Goal: Task Accomplishment & Management: Manage account settings

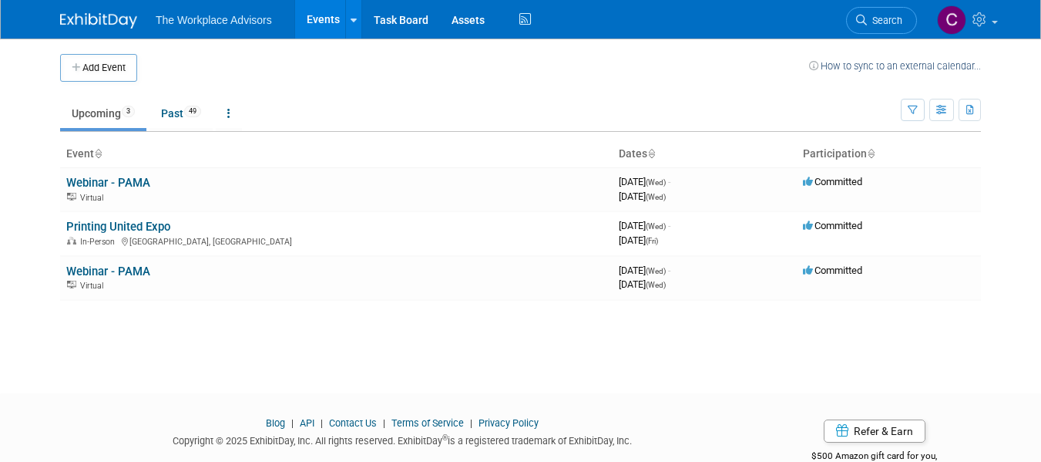
click at [106, 69] on button "Add Event" at bounding box center [98, 68] width 77 height 28
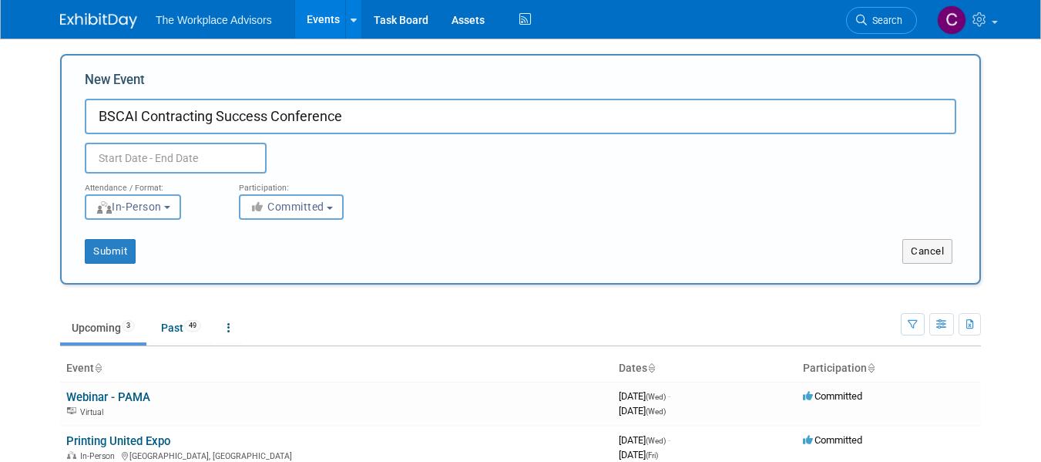
type input "BSCAI Contracting Success Conference"
click at [131, 146] on input "text" at bounding box center [176, 158] width 182 height 31
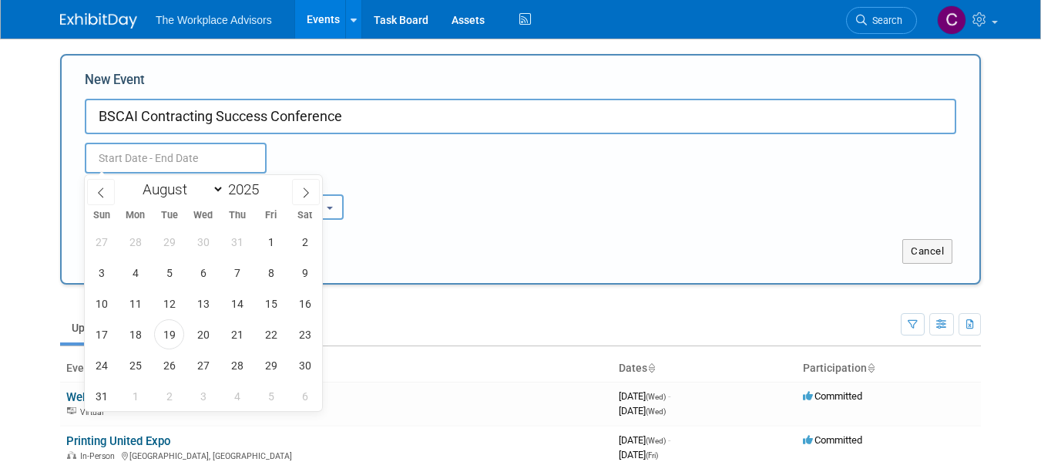
click at [311, 193] on icon at bounding box center [305, 192] width 11 height 11
select select "10"
click at [170, 308] on span "11" at bounding box center [169, 303] width 30 height 30
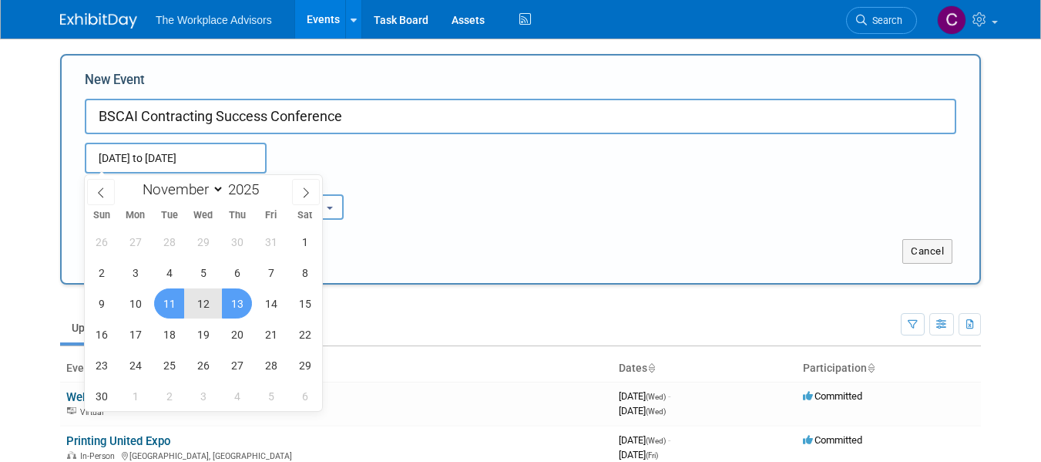
click at [233, 311] on span "13" at bounding box center [237, 303] width 30 height 30
type input "[DATE] to [DATE]"
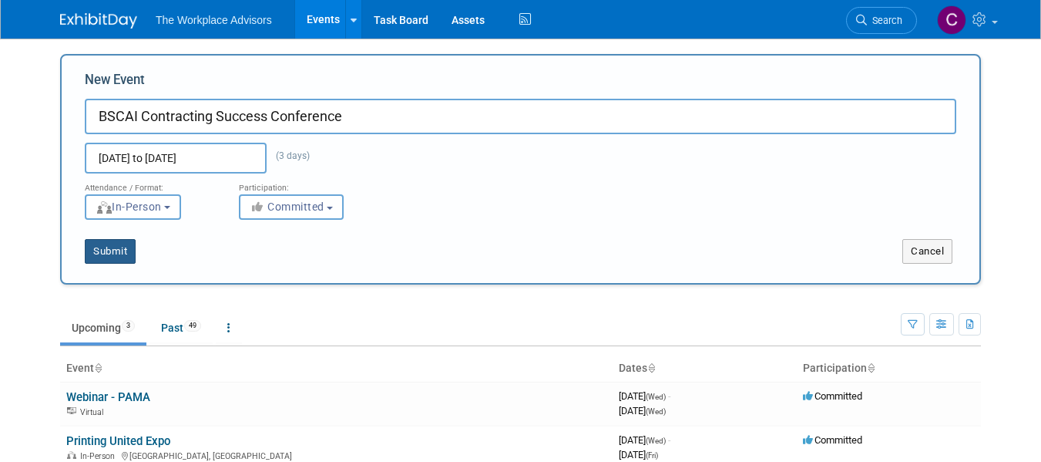
click at [104, 245] on button "Submit" at bounding box center [110, 251] width 51 height 25
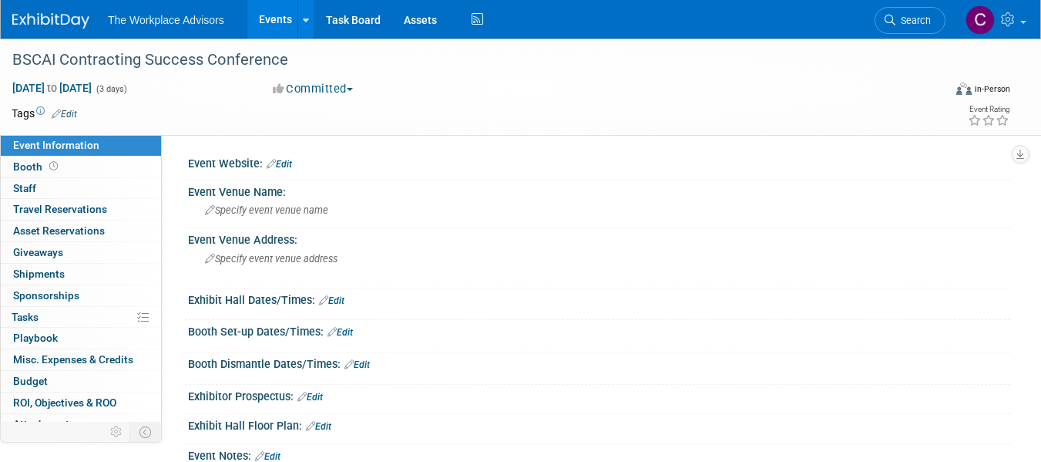
click at [286, 165] on link "Edit" at bounding box center [279, 164] width 25 height 11
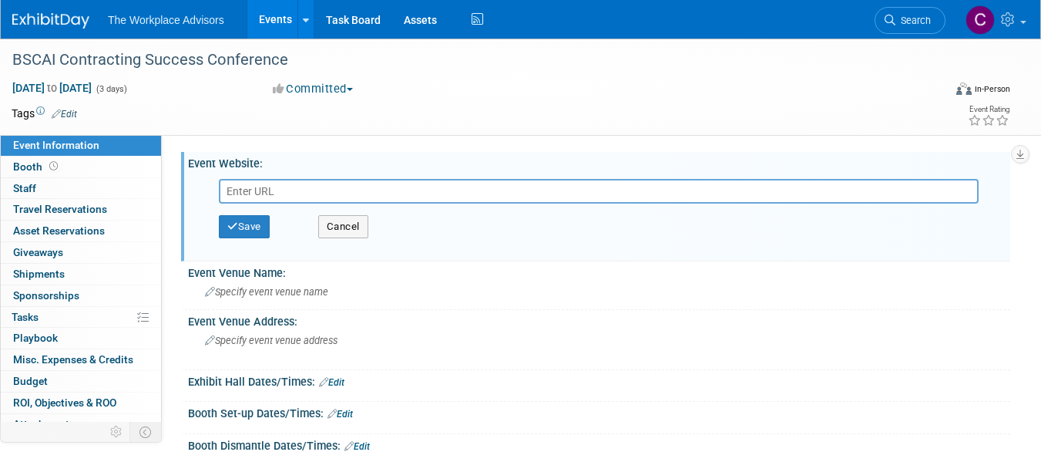
click at [326, 173] on div "Save Cancel" at bounding box center [602, 214] width 792 height 82
click at [324, 190] on input "text" at bounding box center [599, 191] width 760 height 25
paste input "[URL][DOMAIN_NAME]"
type input "[URL][DOMAIN_NAME]"
click at [217, 288] on span "Specify event venue name" at bounding box center [266, 292] width 123 height 12
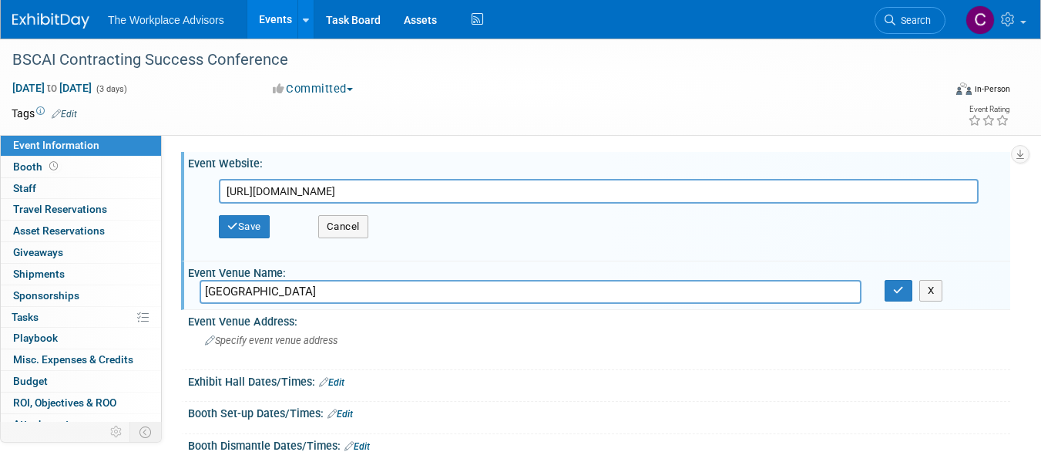
type input "[GEOGRAPHIC_DATA]"
click at [607, 386] on div "Exhibit Hall Dates/Times: Edit" at bounding box center [599, 380] width 822 height 20
click at [69, 113] on link "Edit" at bounding box center [64, 114] width 25 height 11
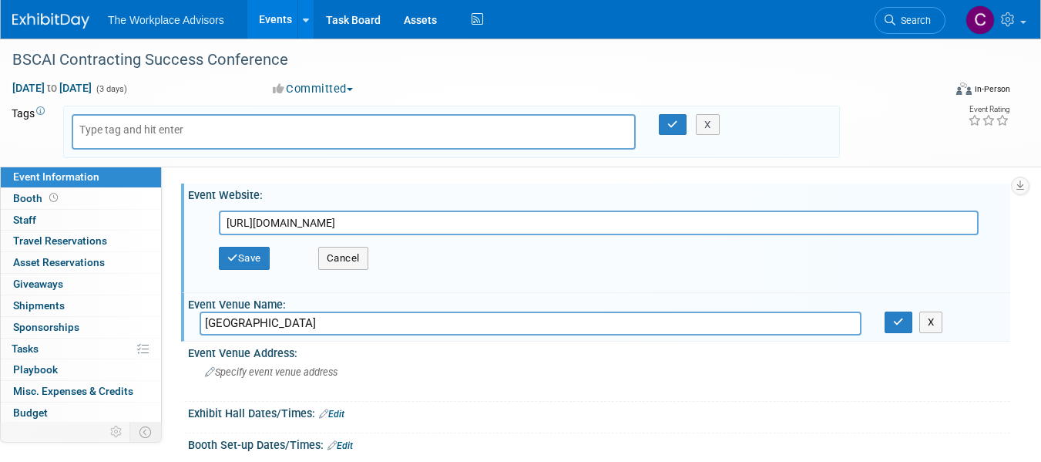
click at [49, 86] on span "[DATE] to [DATE]" at bounding box center [52, 88] width 81 height 14
select select "10"
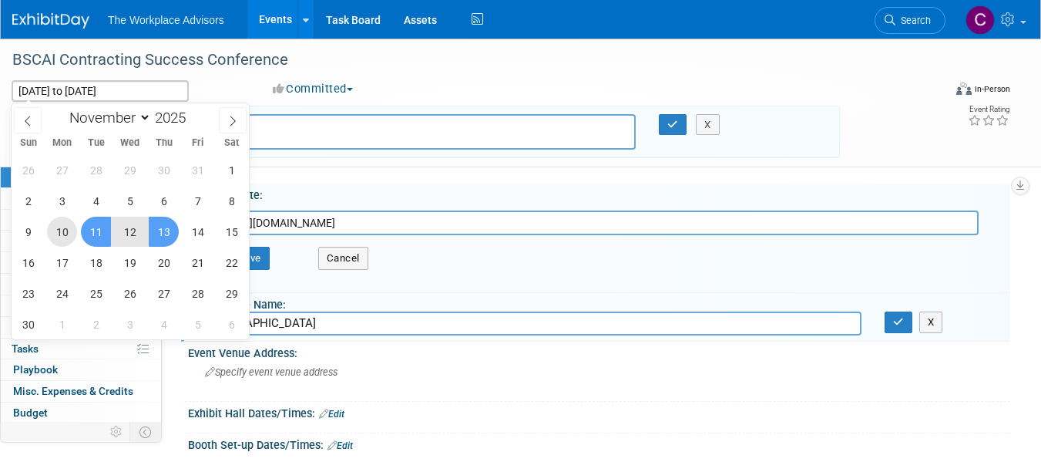
click at [65, 232] on span "10" at bounding box center [62, 232] width 30 height 30
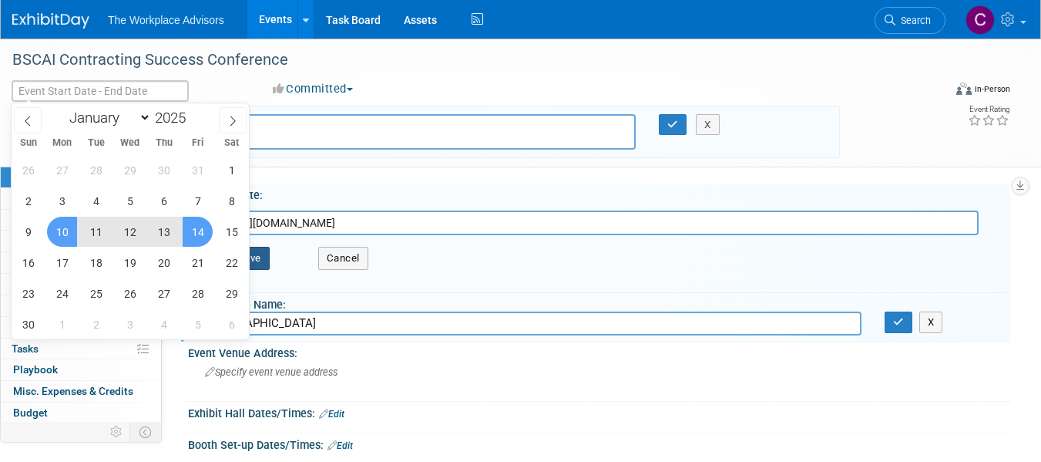
click at [259, 258] on button "Save" at bounding box center [244, 258] width 51 height 23
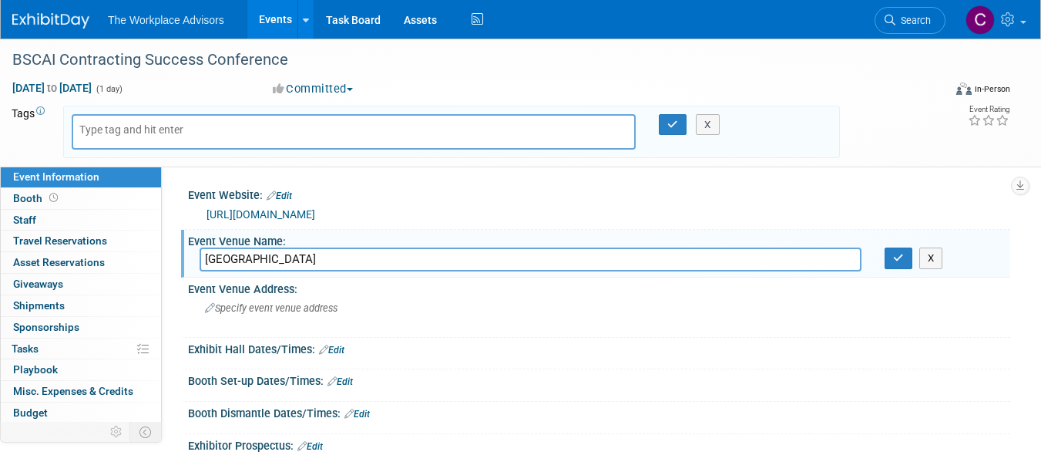
click at [92, 90] on span "[DATE] to [DATE]" at bounding box center [52, 88] width 81 height 14
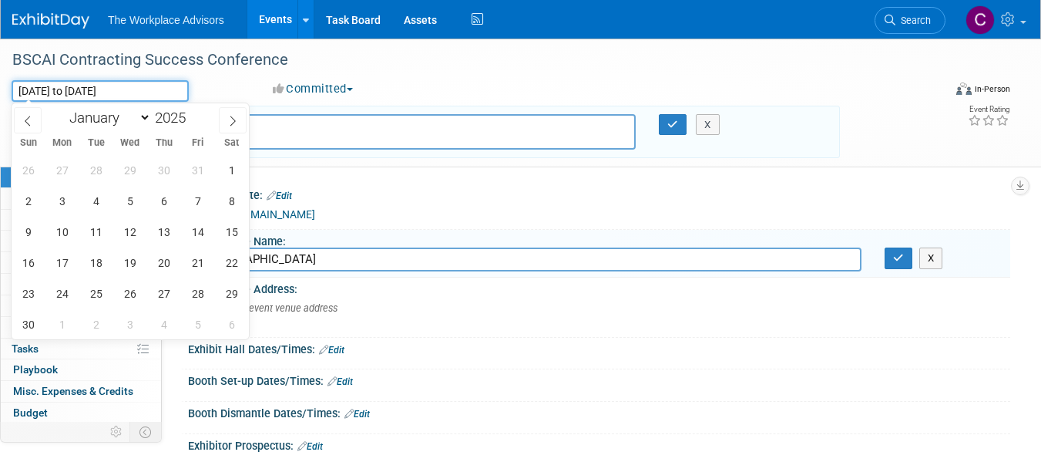
click at [137, 82] on input "[DATE] to [DATE]" at bounding box center [100, 91] width 177 height 22
click at [114, 89] on input "[DATE] to [DATE]" at bounding box center [100, 91] width 177 height 22
click at [163, 225] on span "13" at bounding box center [164, 232] width 30 height 30
type input "[DATE]"
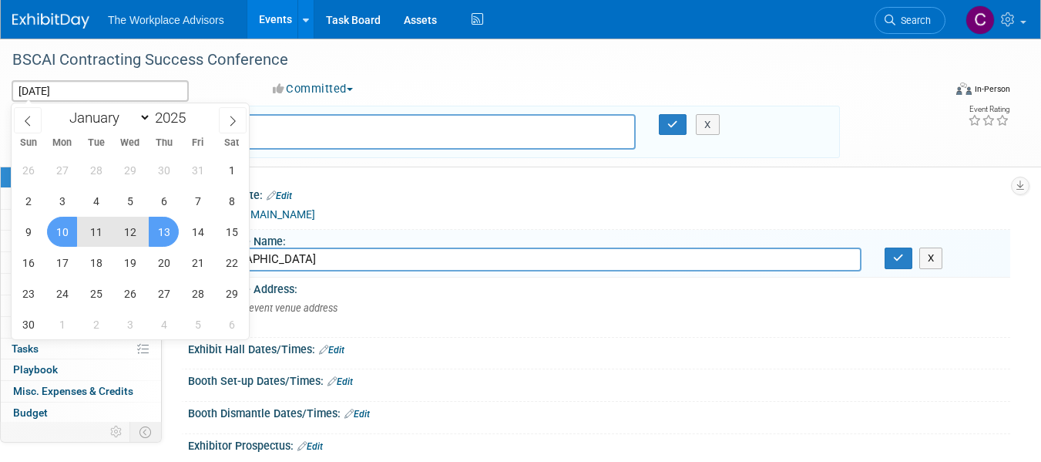
click at [62, 237] on span "10" at bounding box center [62, 232] width 30 height 30
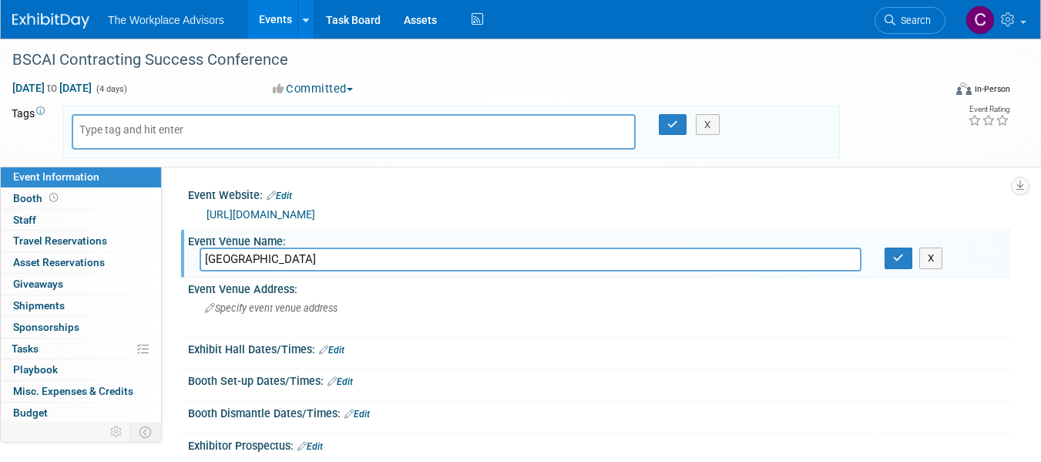
click at [553, 76] on div "BSCAI Contracting Success Conference" at bounding box center [472, 62] width 930 height 25
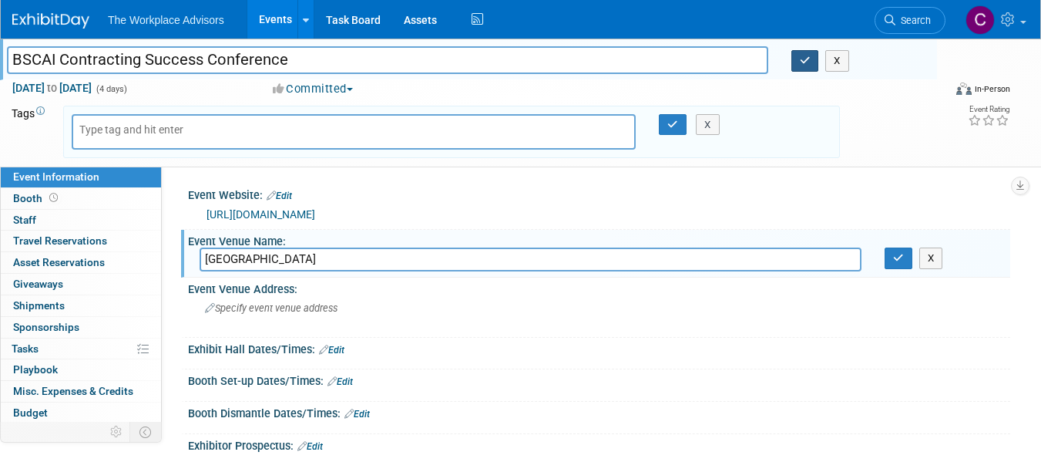
click at [798, 62] on button "button" at bounding box center [805, 61] width 28 height 22
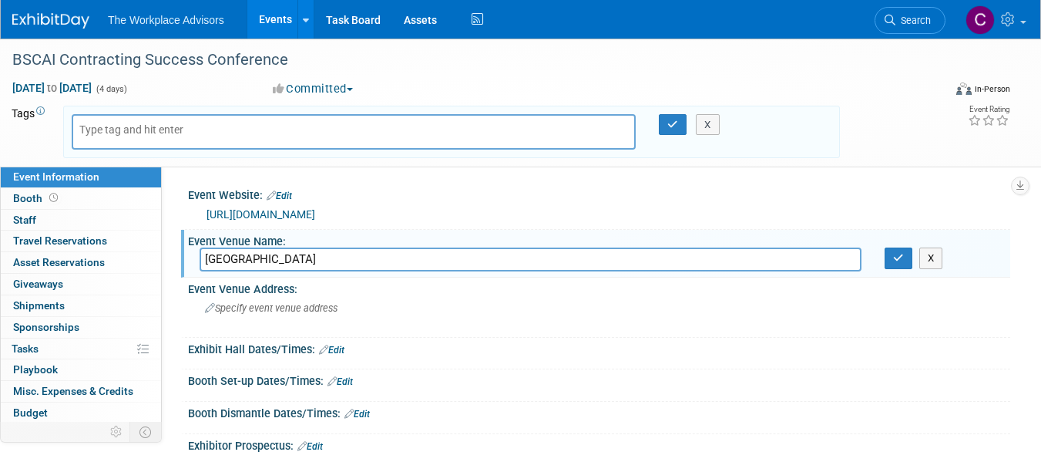
click at [35, 239] on span "Travel Reservations 0" at bounding box center [60, 240] width 94 height 12
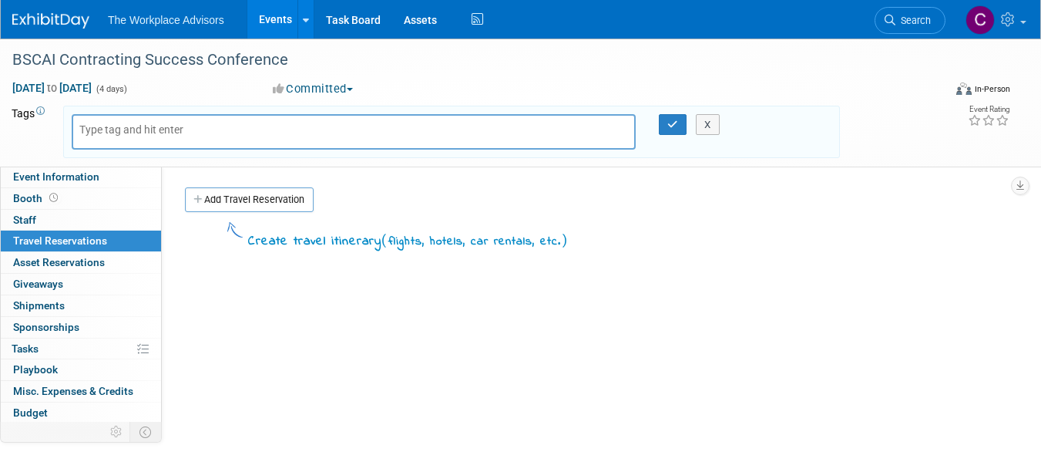
click at [210, 202] on link "Add Travel Reservation" at bounding box center [249, 199] width 129 height 25
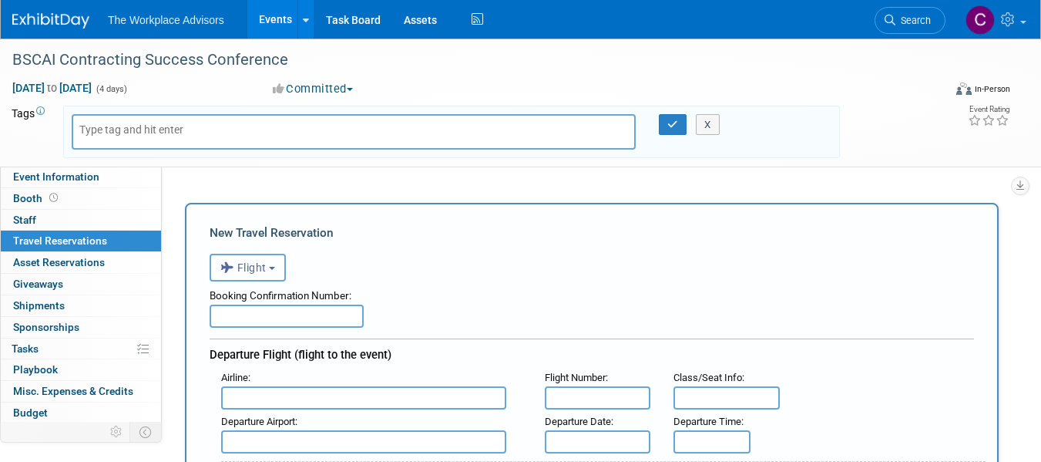
click at [275, 264] on button "Flight" at bounding box center [248, 267] width 76 height 28
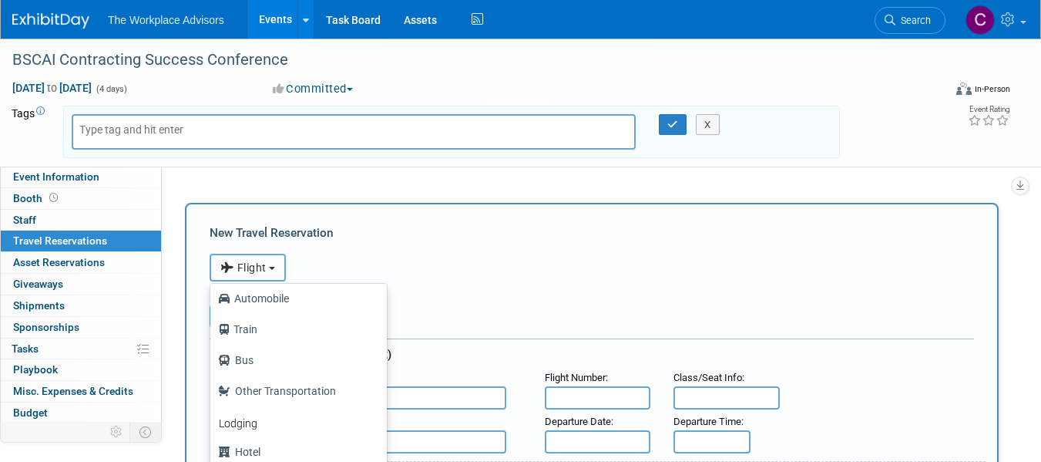
scroll to position [77, 0]
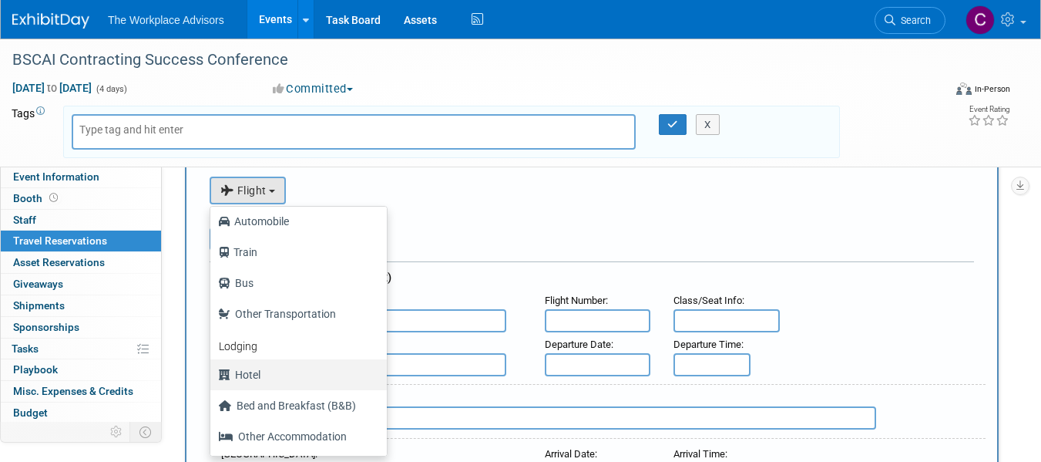
click at [242, 378] on label "Hotel" at bounding box center [294, 374] width 153 height 25
click at [213, 378] on input "Hotel" at bounding box center [208, 373] width 10 height 10
select select "6"
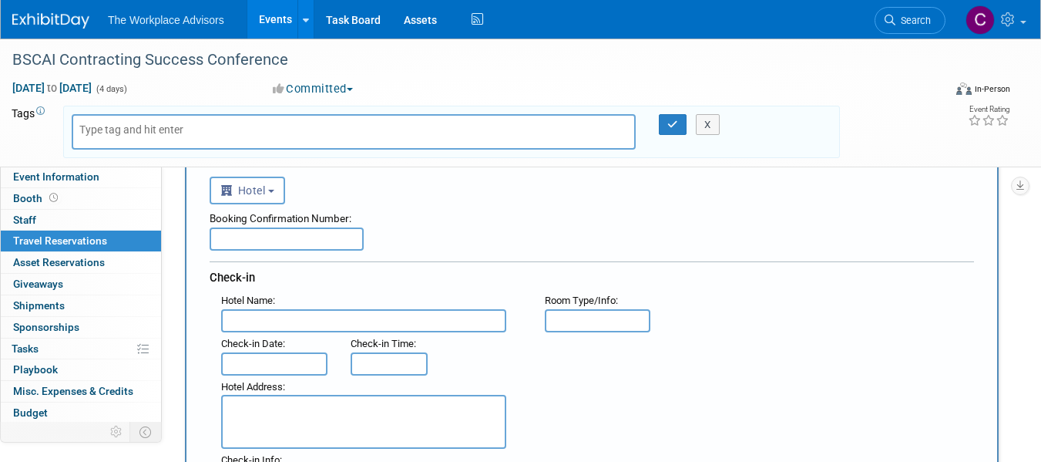
click at [260, 242] on input "text" at bounding box center [287, 238] width 154 height 23
click at [243, 238] on input "text" at bounding box center [287, 238] width 154 height 23
paste input "ZILWIB6O"
type input "ZILWIB6O"
click at [198, 133] on input "text" at bounding box center [140, 129] width 123 height 15
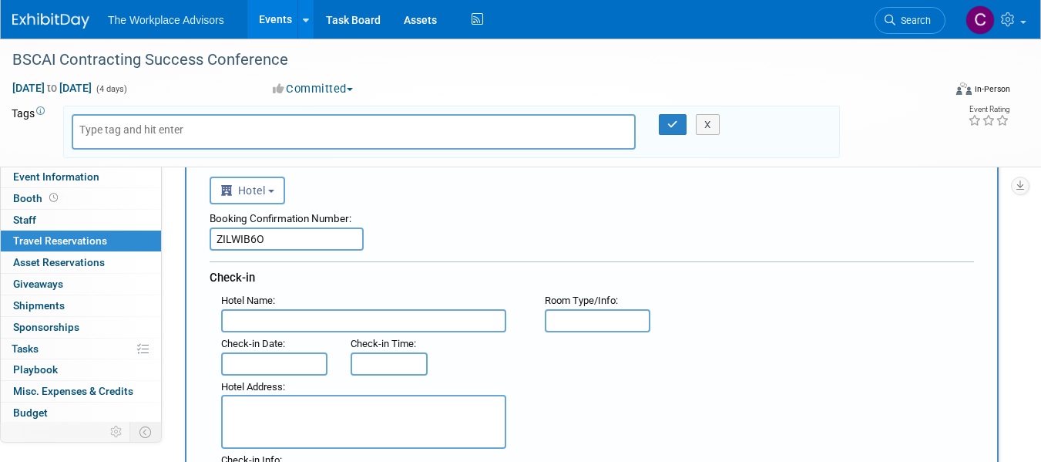
click at [283, 321] on input "text" at bounding box center [363, 320] width 285 height 23
type input "[GEOGRAPHIC_DATA]"
type input "Queen"
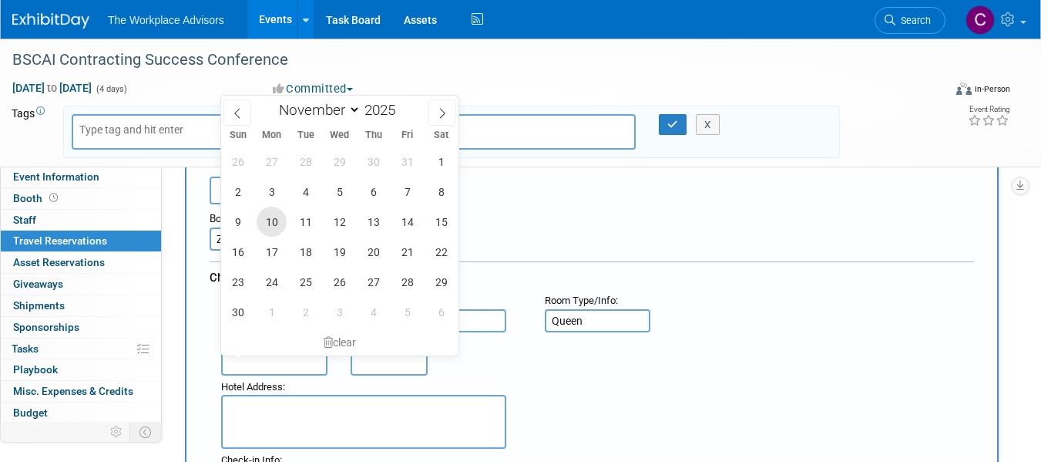
click at [270, 226] on span "10" at bounding box center [272, 221] width 30 height 30
type input "[DATE]"
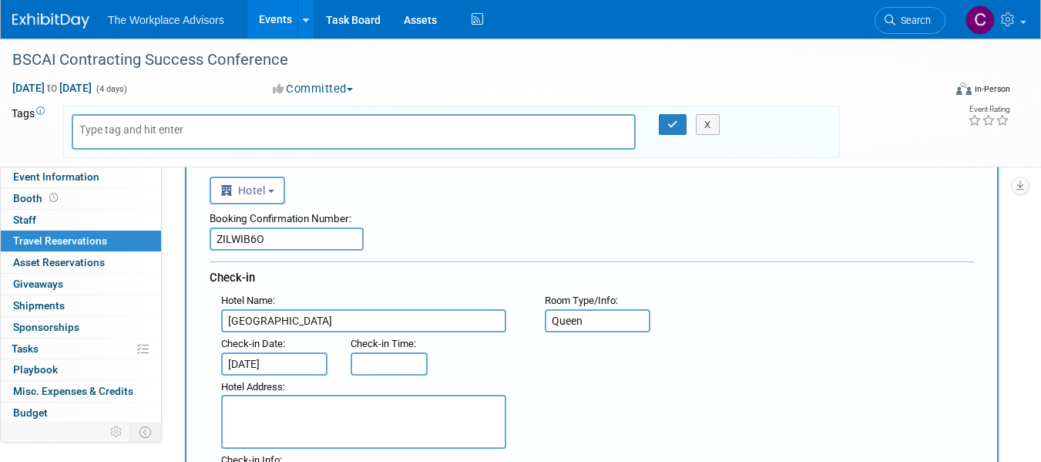
click at [398, 362] on input "text" at bounding box center [389, 363] width 77 height 23
type input "3:00 PM"
click at [307, 407] on textarea at bounding box center [363, 421] width 285 height 54
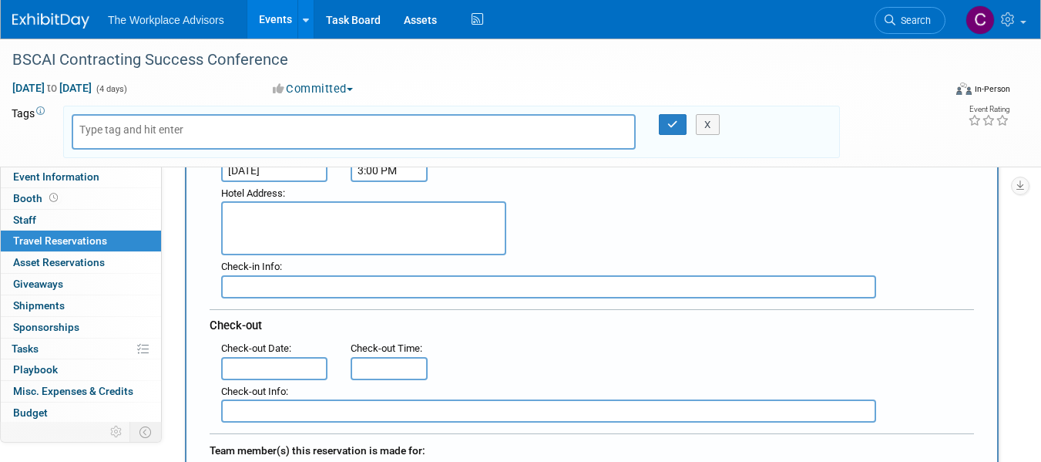
scroll to position [308, 0]
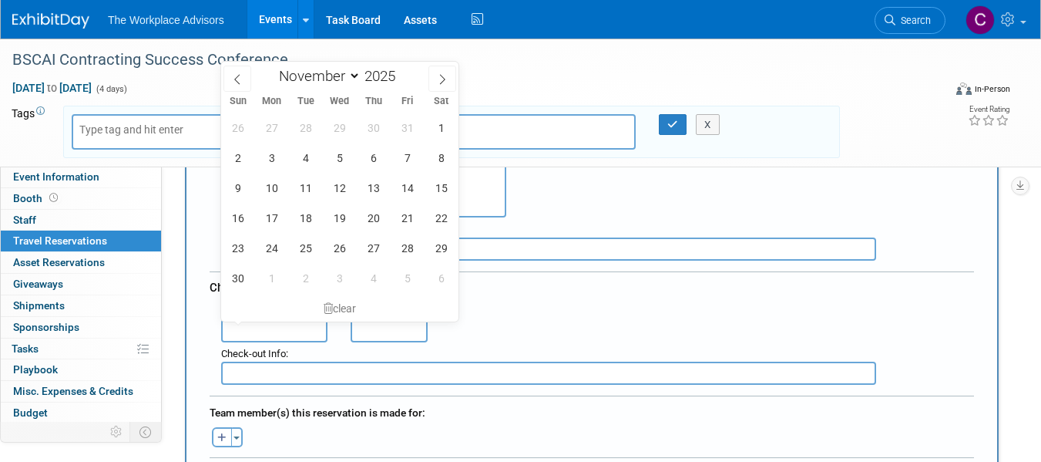
click at [297, 329] on input "text" at bounding box center [274, 330] width 106 height 23
click at [376, 185] on span "13" at bounding box center [373, 188] width 30 height 30
type input "[DATE]"
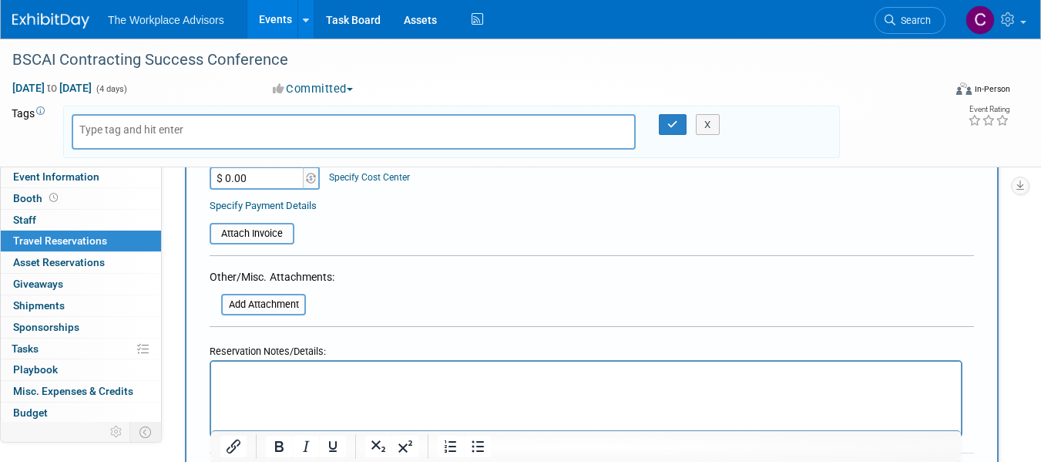
scroll to position [693, 0]
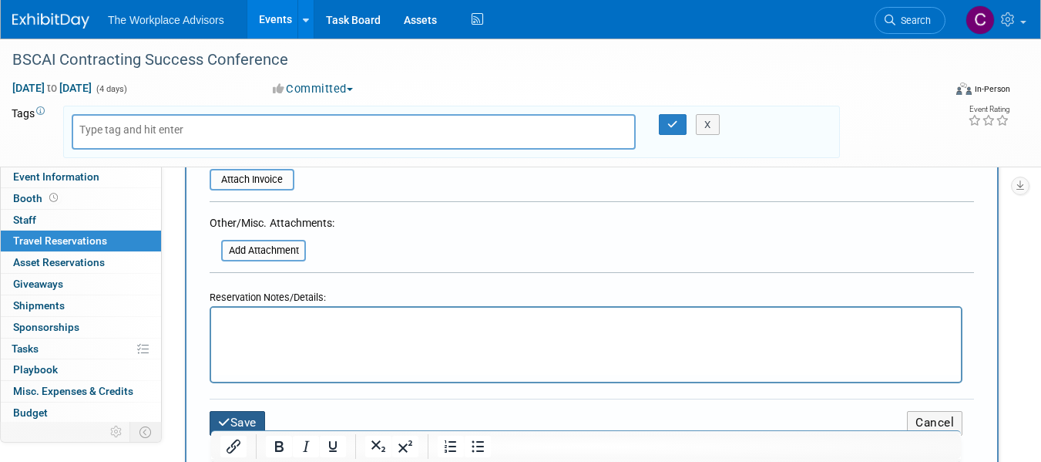
click at [237, 415] on button "Save" at bounding box center [237, 423] width 55 height 24
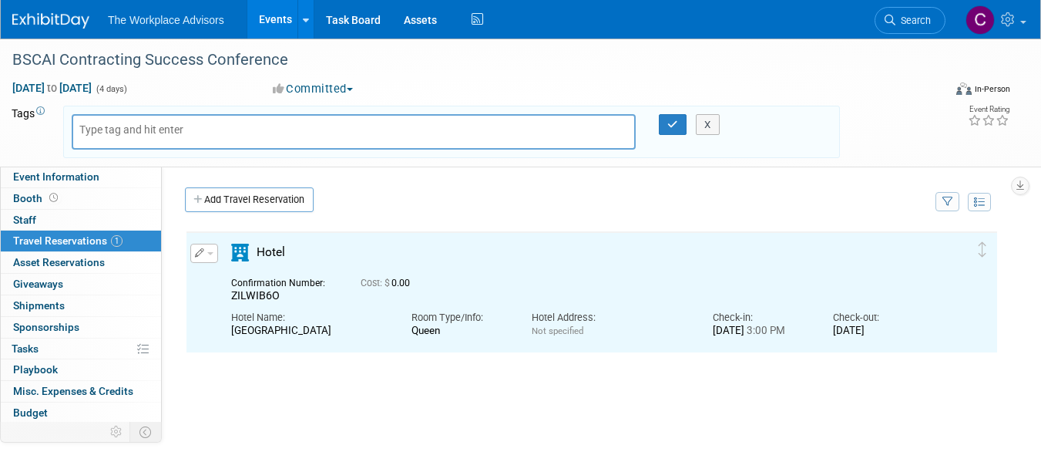
scroll to position [0, 0]
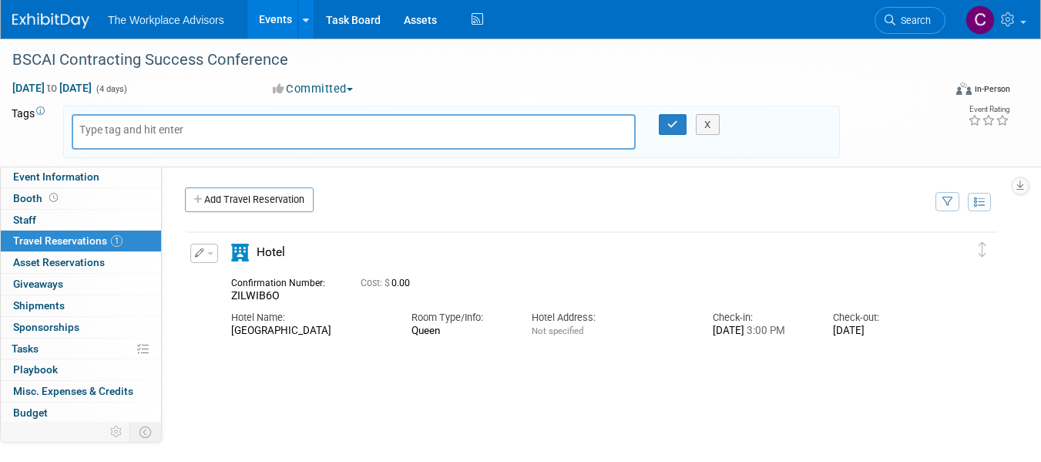
click at [36, 368] on span "Playbook 0" at bounding box center [35, 369] width 45 height 12
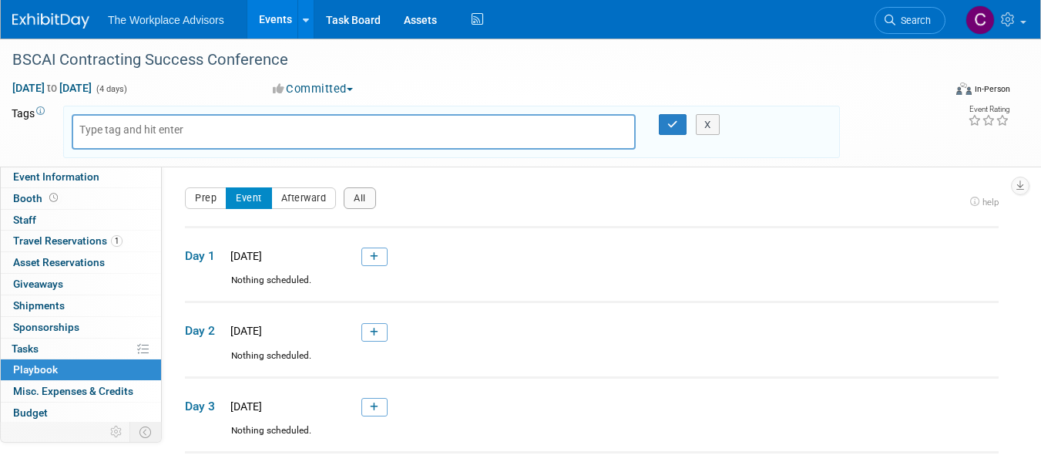
click at [374, 261] on icon at bounding box center [374, 256] width 8 height 9
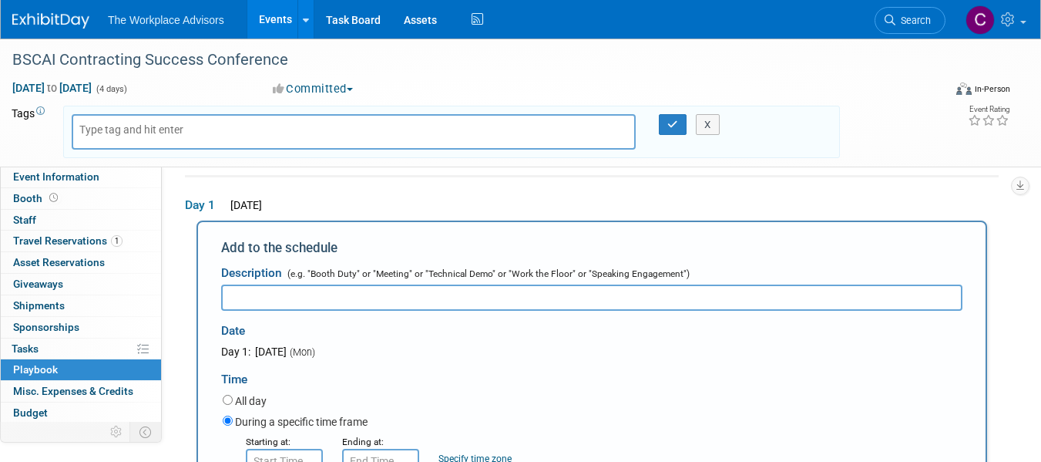
click at [495, 295] on input "text" at bounding box center [591, 297] width 741 height 26
type input "Networking Roundtables"
drag, startPoint x: 357, startPoint y: 295, endPoint x: 73, endPoint y: 258, distance: 285.9
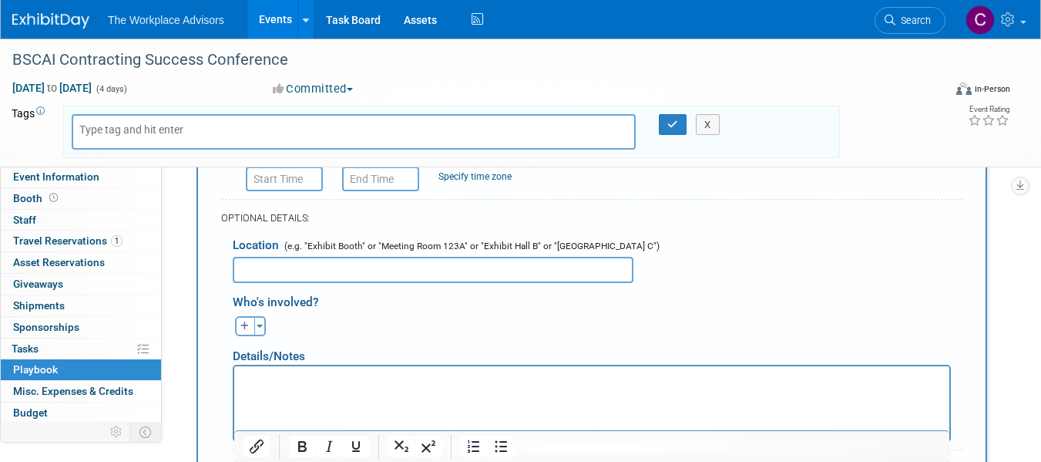
scroll to position [359, 0]
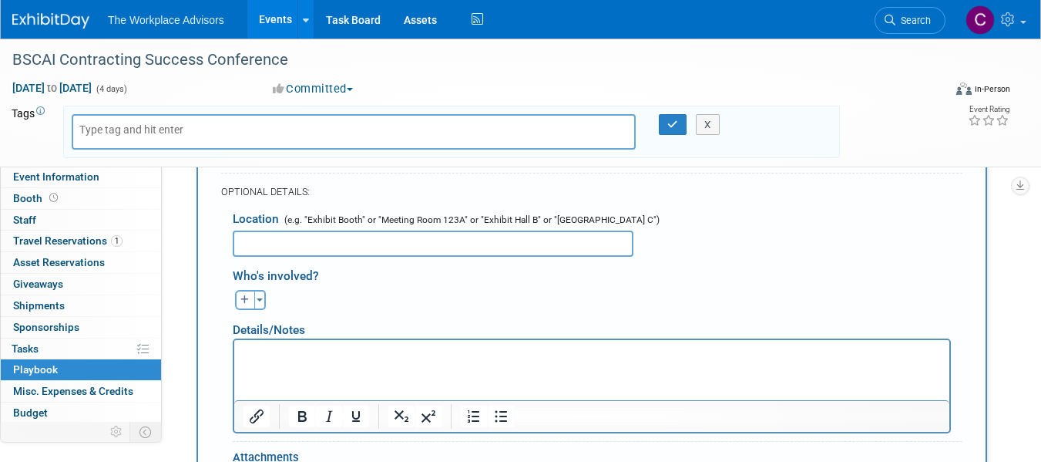
click at [74, 356] on link "0% Tasks 0%" at bounding box center [81, 348] width 160 height 21
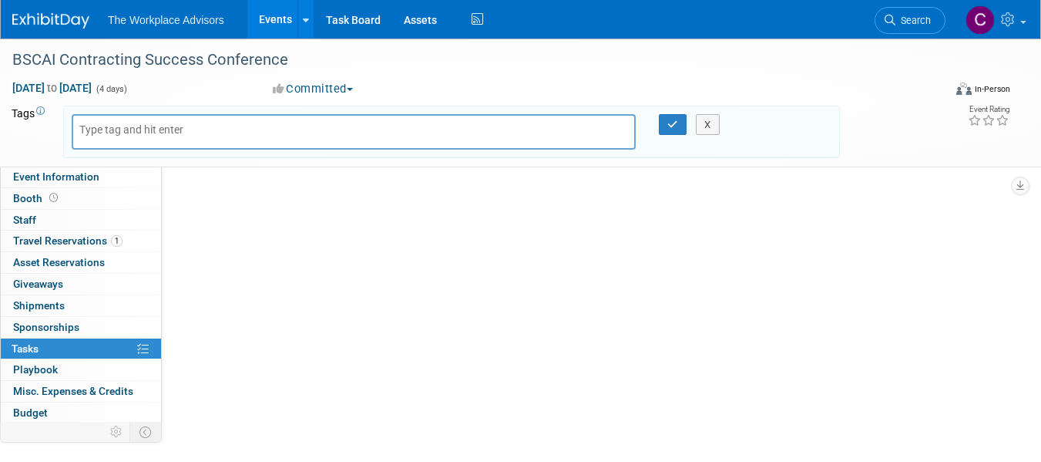
scroll to position [0, 0]
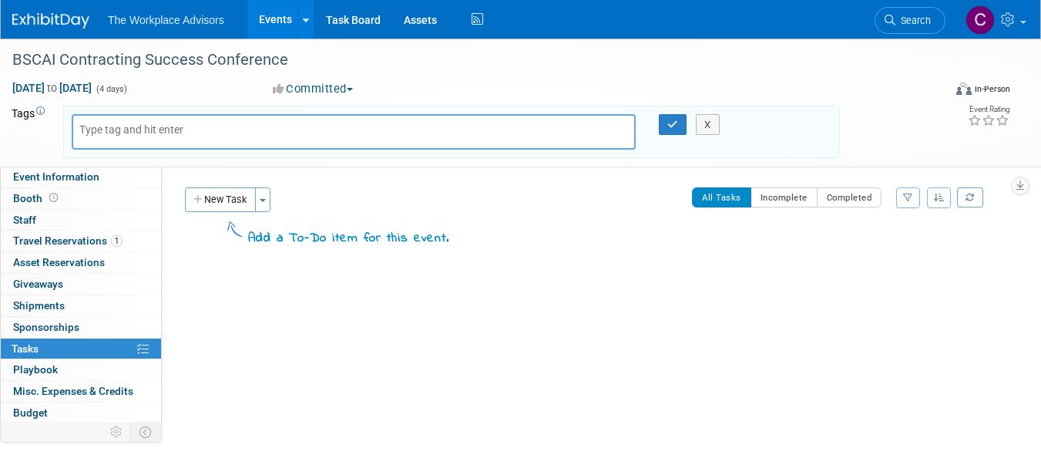
click at [37, 368] on span "Playbook 0" at bounding box center [35, 369] width 45 height 12
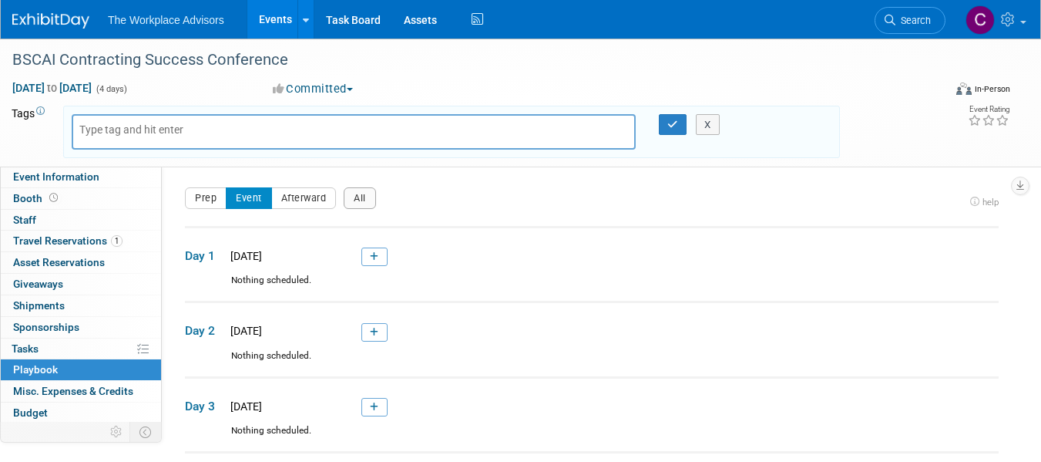
click at [374, 331] on icon at bounding box center [374, 331] width 8 height 9
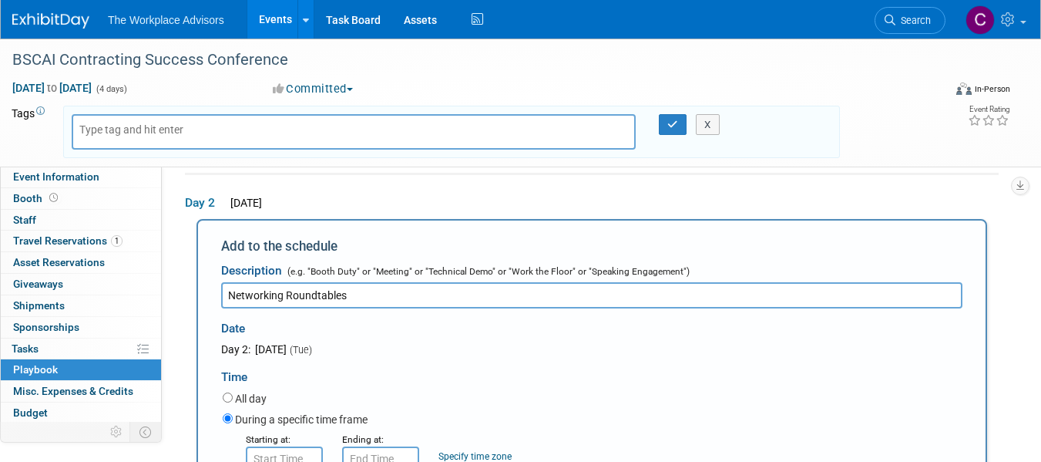
type input "Networking Roundtables"
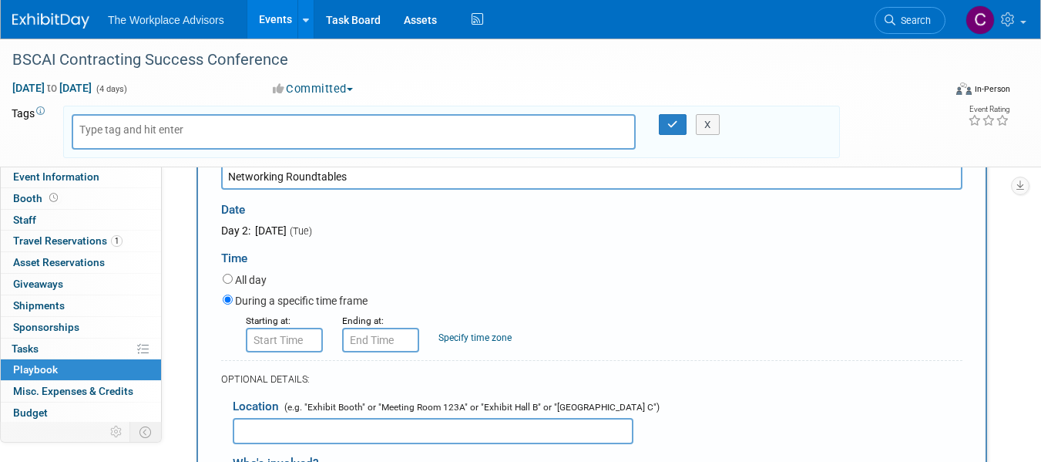
scroll to position [280, 0]
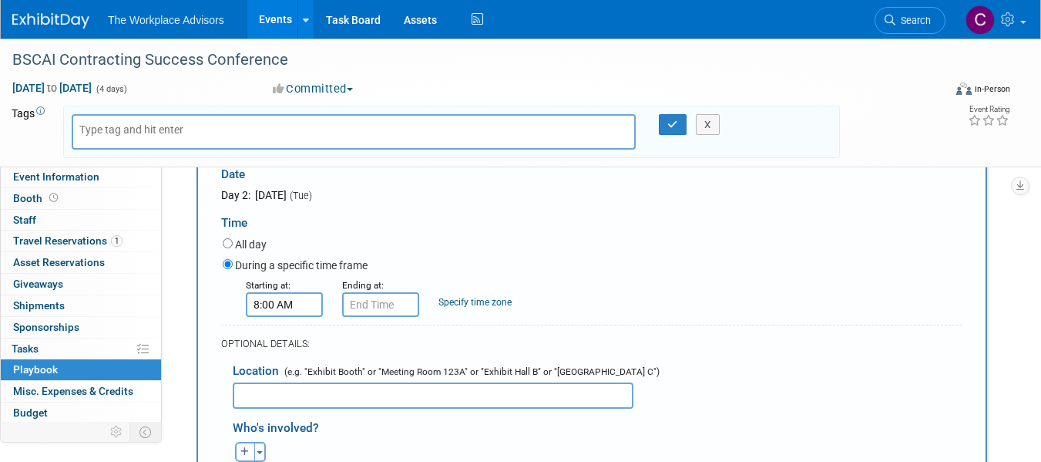
click at [262, 304] on input "8:00 AM" at bounding box center [284, 304] width 77 height 25
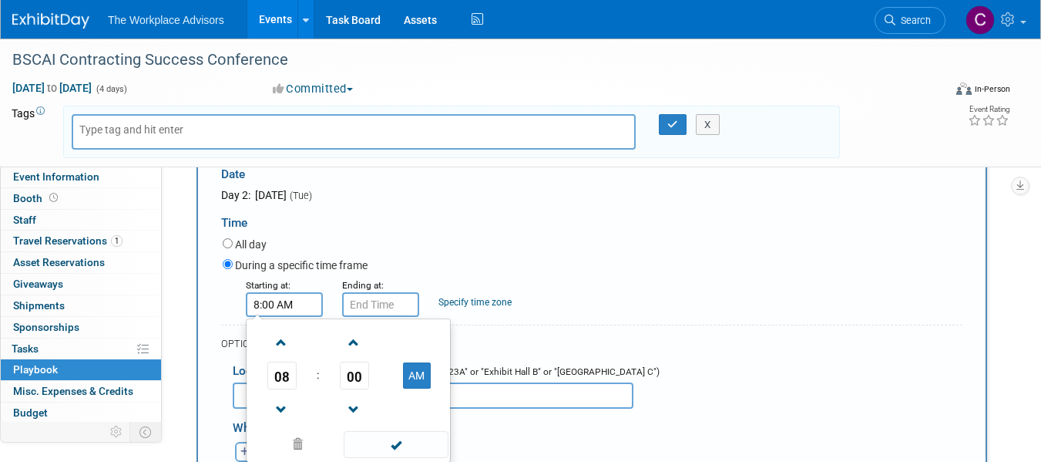
click at [282, 342] on span at bounding box center [281, 342] width 27 height 27
click at [276, 410] on span at bounding box center [281, 409] width 27 height 27
click at [358, 346] on span at bounding box center [354, 342] width 27 height 27
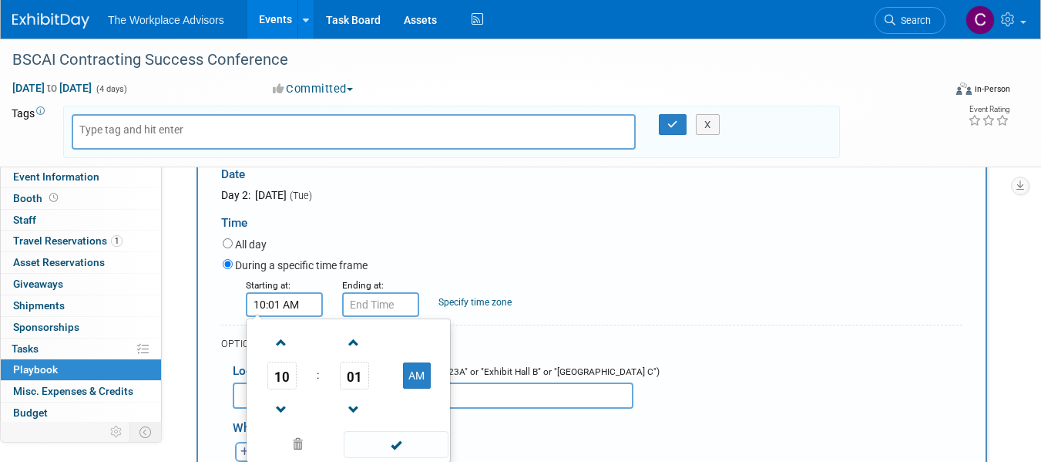
click at [358, 346] on span at bounding box center [354, 342] width 27 height 27
click at [354, 345] on span at bounding box center [354, 342] width 27 height 27
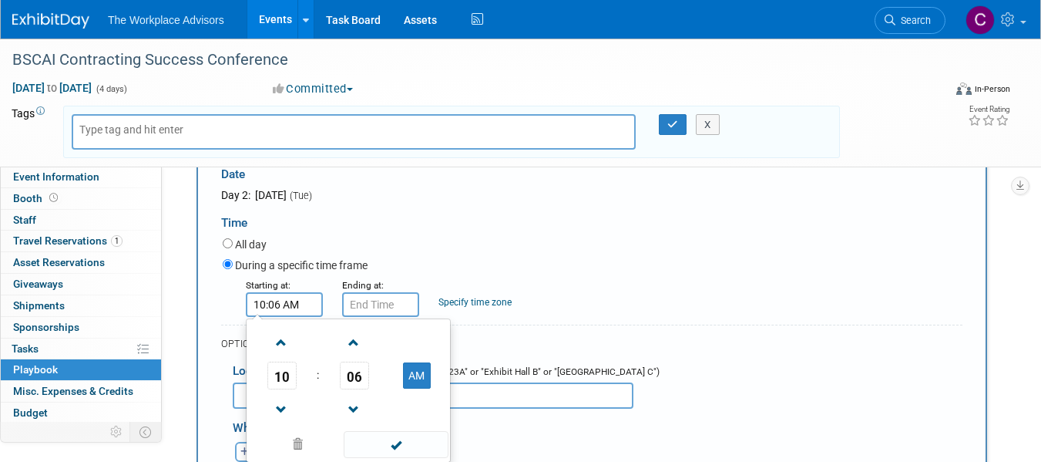
click at [354, 345] on span at bounding box center [354, 342] width 27 height 27
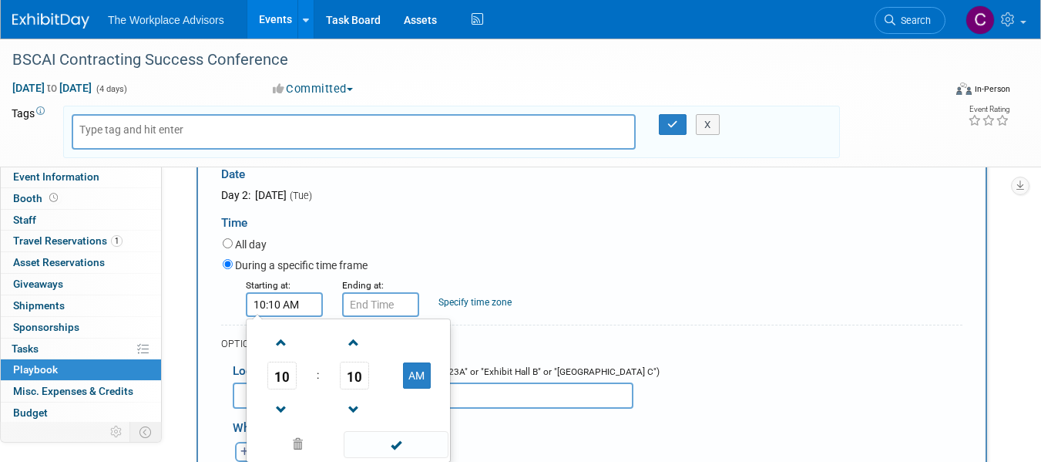
type input "10:11 AM"
click at [382, 300] on input "10:11 AM" at bounding box center [380, 304] width 77 height 25
drag, startPoint x: 277, startPoint y: 302, endPoint x: 269, endPoint y: 304, distance: 8.6
click at [269, 304] on input "10:11 AM" at bounding box center [284, 304] width 77 height 25
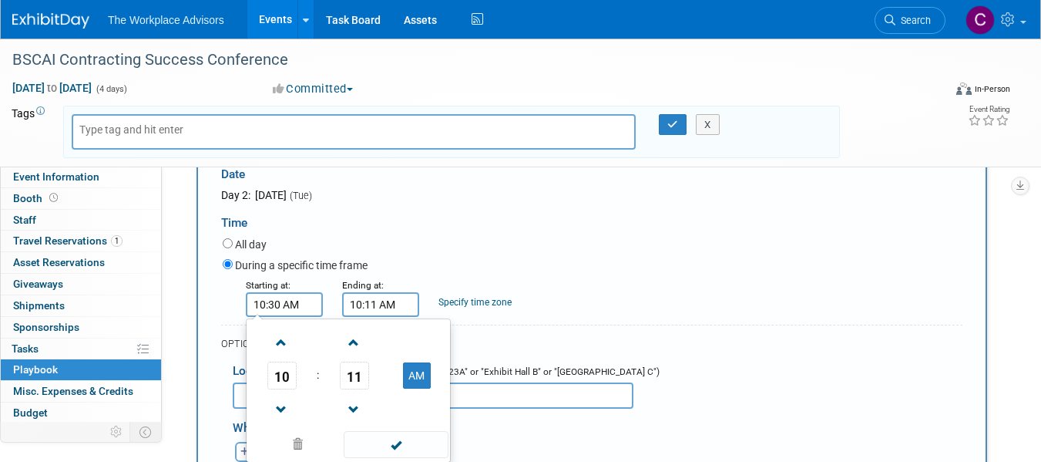
type input "10:30 AM"
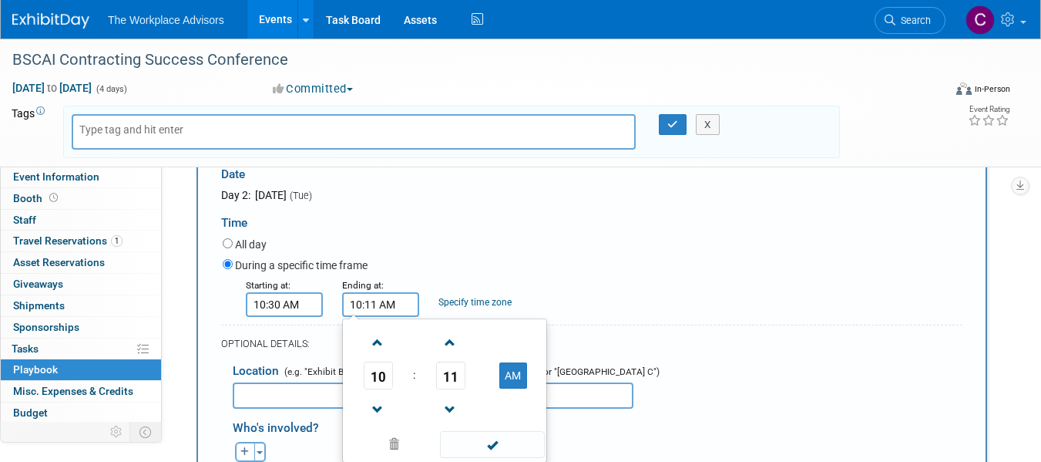
drag, startPoint x: 381, startPoint y: 304, endPoint x: 324, endPoint y: 300, distance: 56.4
click at [324, 300] on div "Starting at: 10:30 AM Ending at: 10:11 AM 10 : 11 AM 12 01 02 03 04 05 06 07 08…" at bounding box center [592, 297] width 763 height 40
type input "12:00 AM"
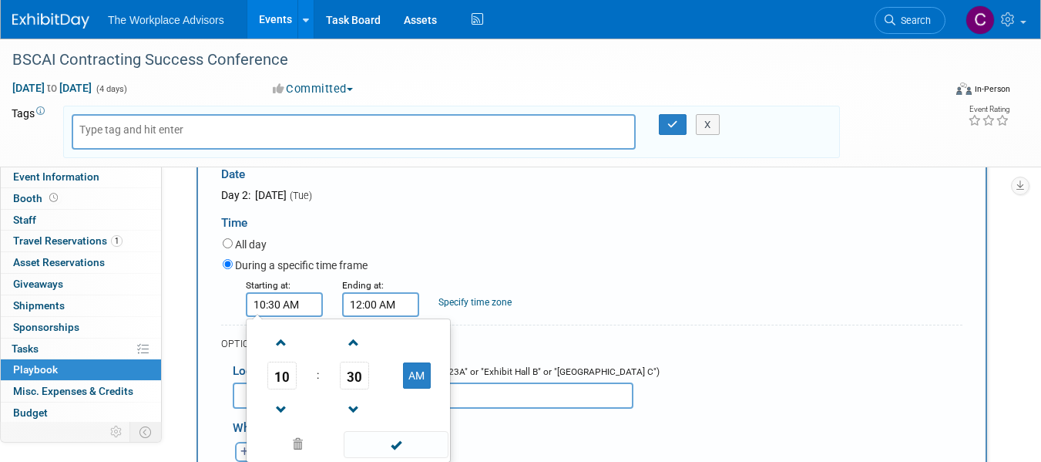
click at [302, 301] on input "10:30 AM" at bounding box center [284, 304] width 77 height 25
click at [421, 378] on button "AM" at bounding box center [417, 375] width 28 height 26
type input "10:30 PM"
click at [396, 300] on input "12:00 AM" at bounding box center [380, 304] width 77 height 25
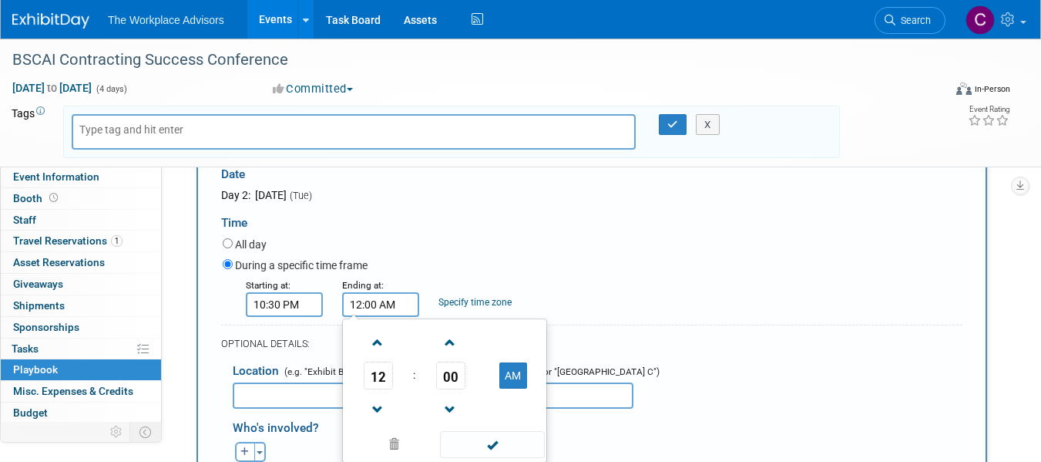
click at [519, 380] on button "AM" at bounding box center [513, 375] width 28 height 26
type input "12:00 PM"
click at [647, 308] on div "Starting at: 10:30 PM Ending at: 12:00 PM 12 : 00 PM 12 01 02 03 04 05 06 07 08…" at bounding box center [592, 297] width 763 height 40
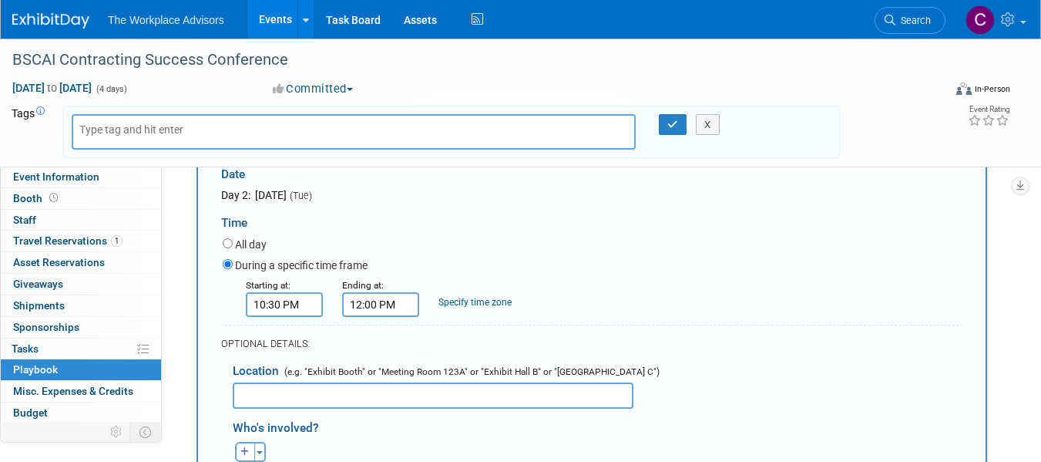
click at [450, 303] on link "Specify time zone" at bounding box center [474, 302] width 73 height 11
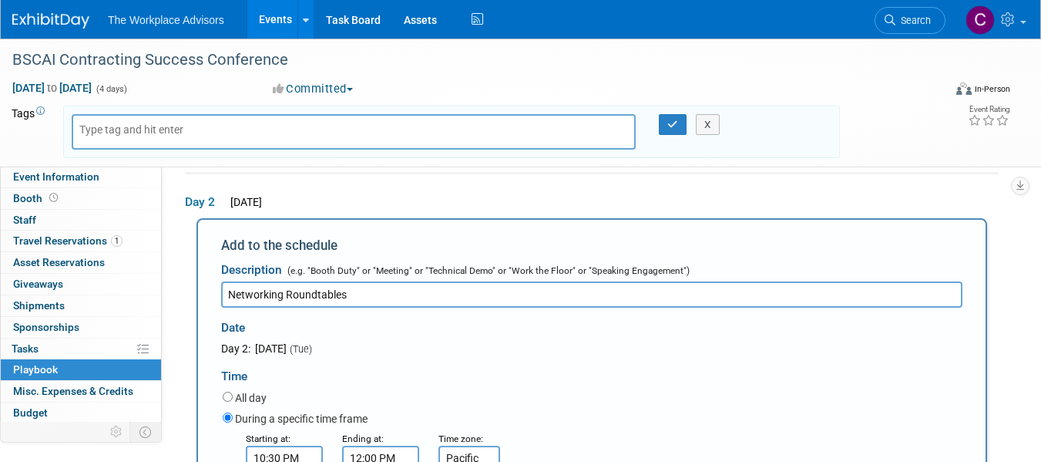
scroll to position [126, 0]
type input "Pacific"
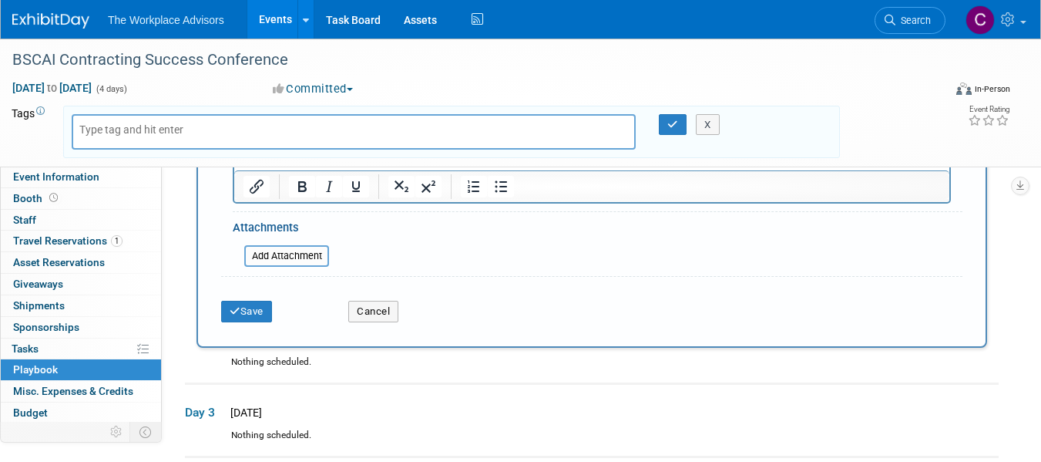
scroll to position [666, 0]
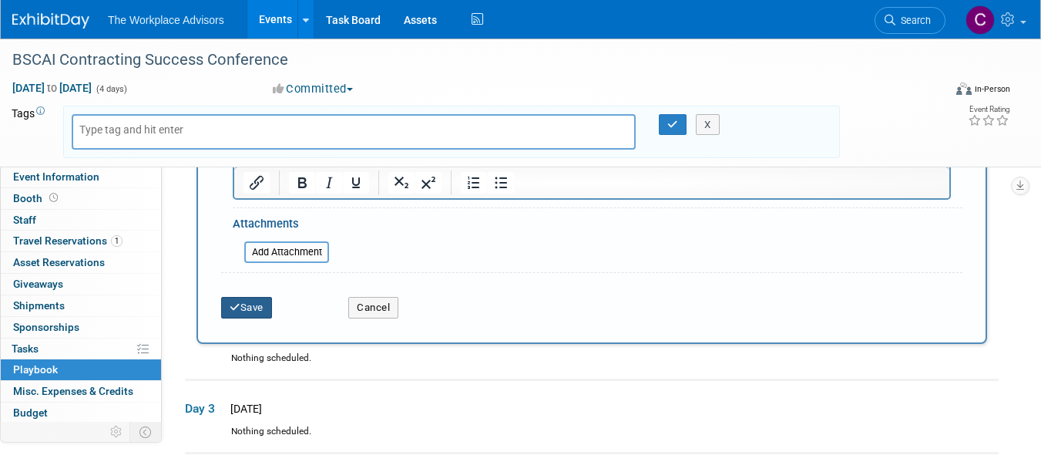
click at [240, 317] on button "Save" at bounding box center [246, 308] width 51 height 22
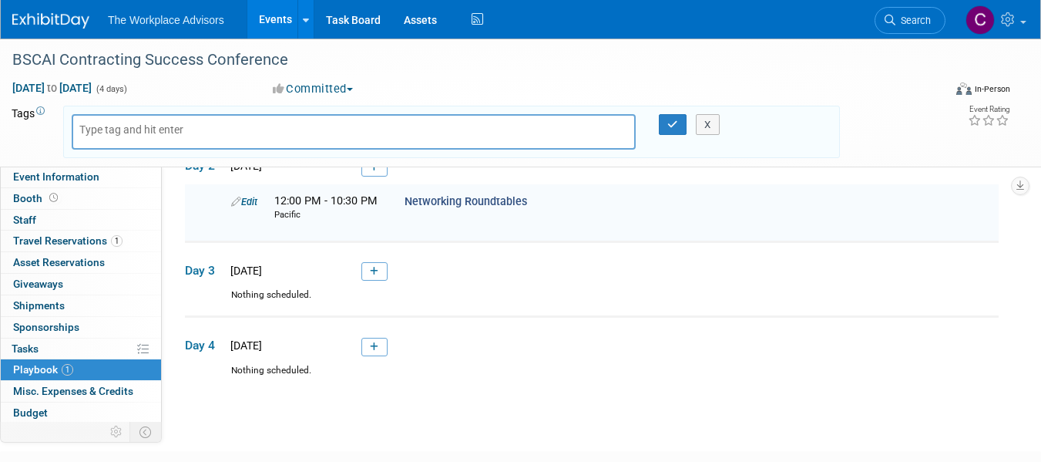
scroll to position [156, 0]
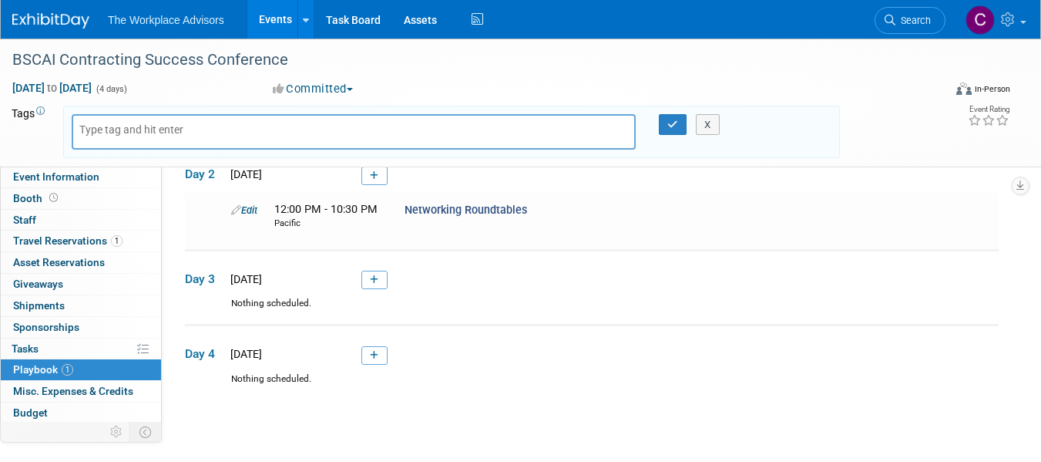
click at [374, 280] on icon at bounding box center [374, 279] width 8 height 9
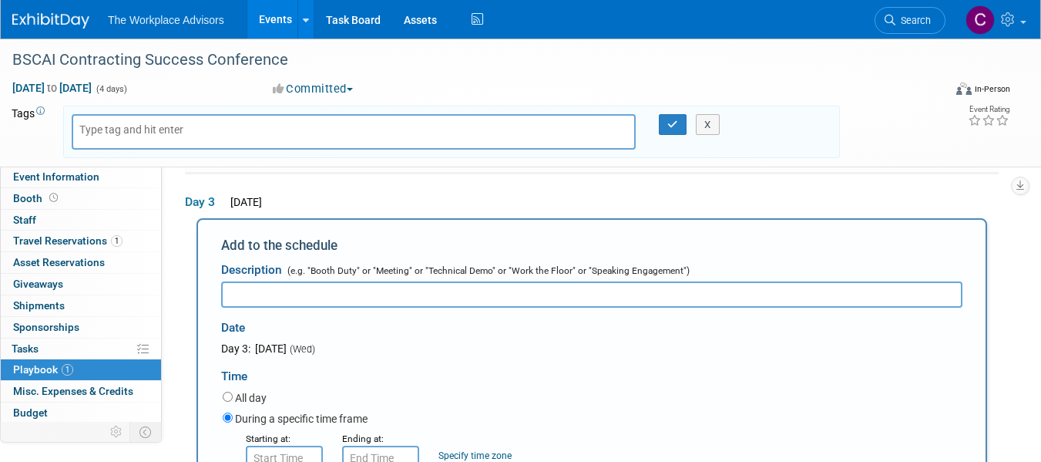
scroll to position [0, 0]
click at [310, 287] on input "text" at bounding box center [591, 294] width 741 height 26
paste input "Moderator on The Heart of Retention: Caring for the People Who Power Your Busin…"
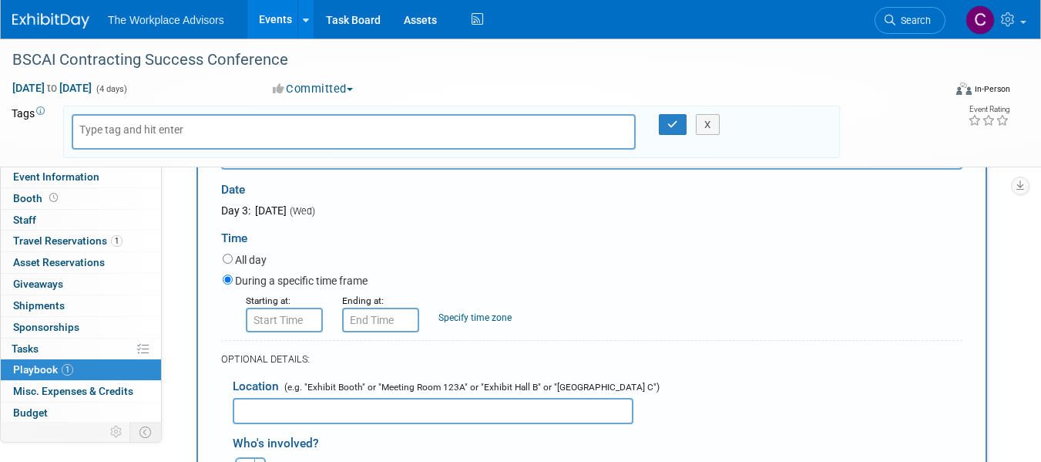
scroll to position [384, 0]
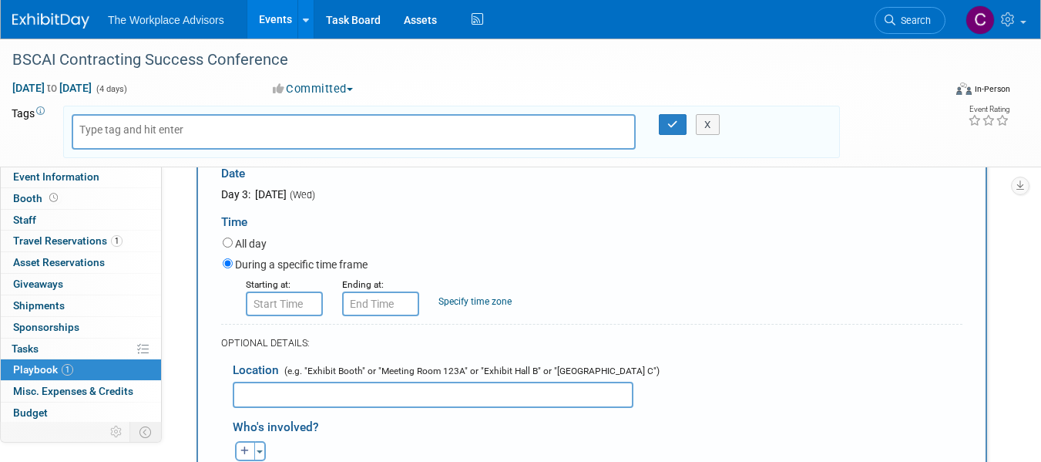
type input "Moderator on The Heart of Retention: Caring for the People Who Power Your Busin…"
click at [272, 307] on input "text" at bounding box center [284, 303] width 77 height 25
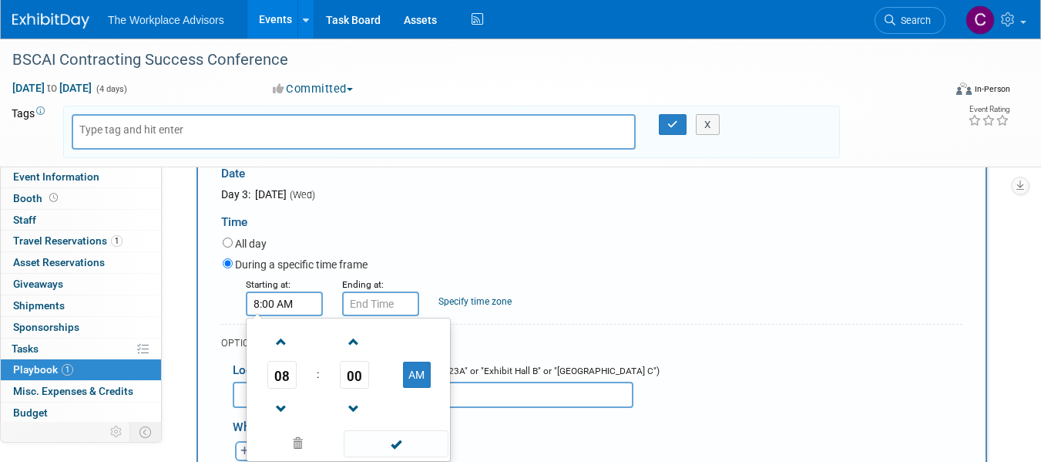
click at [278, 347] on span at bounding box center [281, 341] width 27 height 27
click at [280, 408] on span at bounding box center [281, 408] width 27 height 27
type input "10:00 AM"
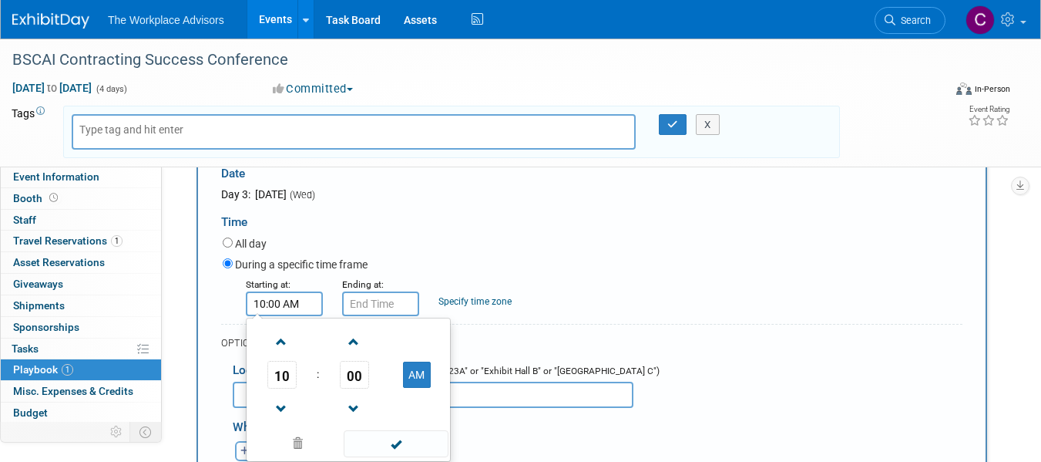
click at [384, 301] on input "text" at bounding box center [380, 303] width 77 height 25
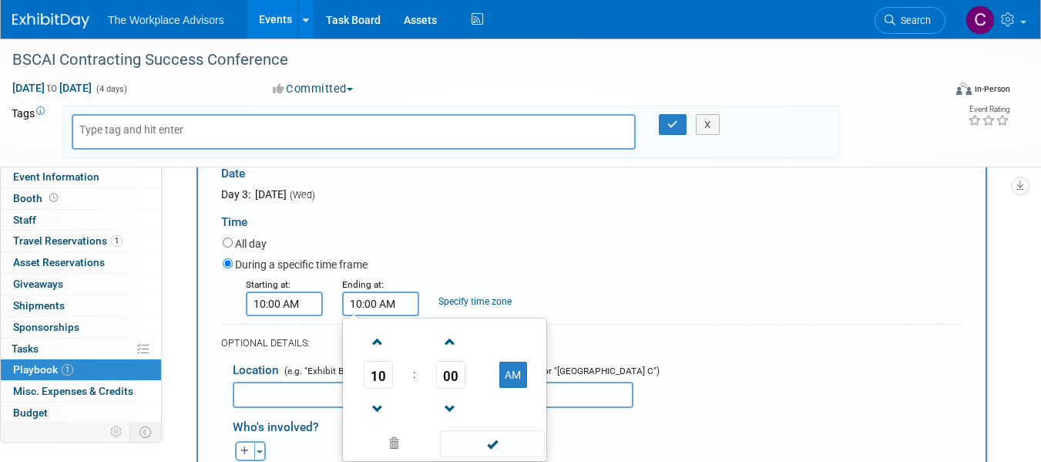
click at [376, 304] on input "10:00 AM" at bounding box center [380, 303] width 77 height 25
type input "10:45 AM"
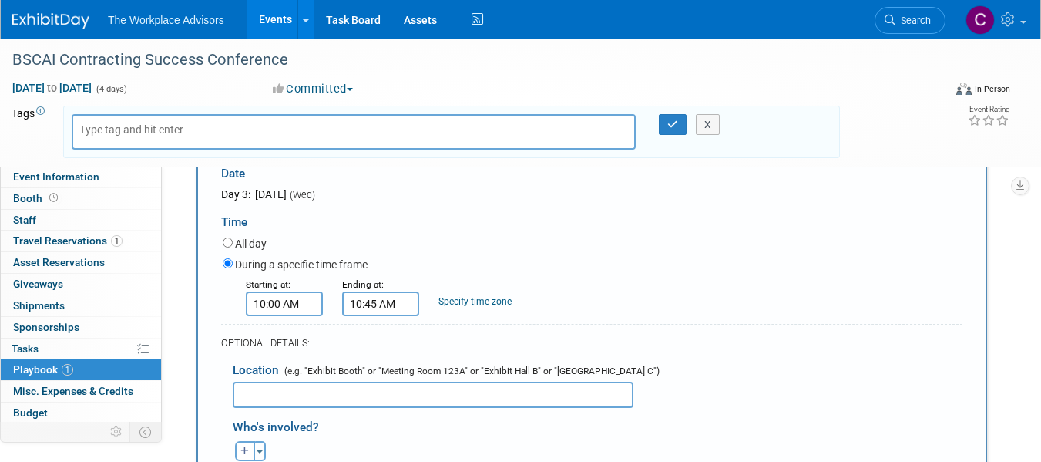
click at [658, 319] on form "Description (e.g. "Booth Duty" or "Meeting" or "Technical Demo" or "Work the Fl…" at bounding box center [591, 396] width 741 height 593
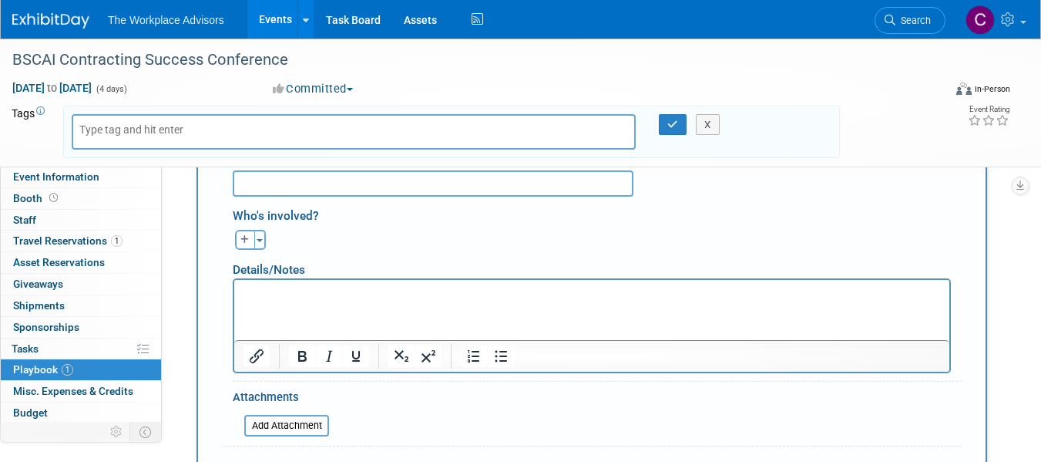
scroll to position [616, 0]
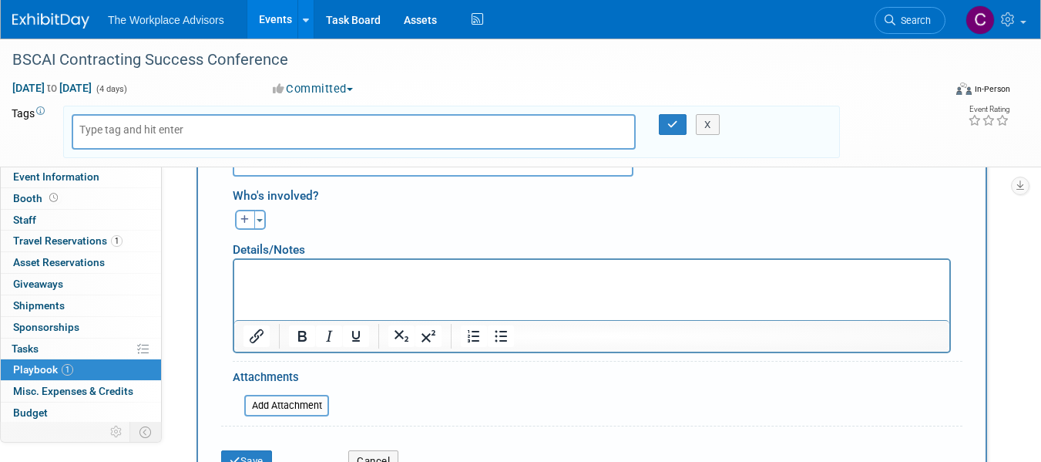
click at [326, 280] on html at bounding box center [591, 270] width 715 height 22
click at [402, 279] on p "Rich Text Area. Press ALT-0 for help." at bounding box center [591, 272] width 697 height 15
click at [728, 278] on li "Moderator on The Heart of Retention: Caring for the People Who Power Your Busin…" at bounding box center [607, 272] width 666 height 15
click at [604, 280] on html "Moderator on The Heart of Retention: Caring for the People Who Power Your Busin…" at bounding box center [591, 270] width 715 height 22
click at [718, 275] on li "Moderator on The Heart of Retention: Caring for the People Who Power Your Busin…" at bounding box center [607, 272] width 666 height 15
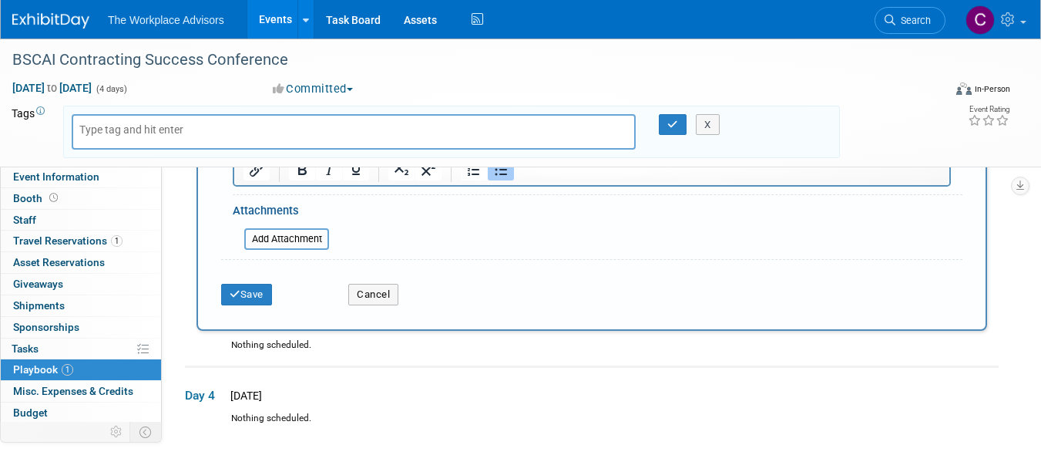
scroll to position [847, 0]
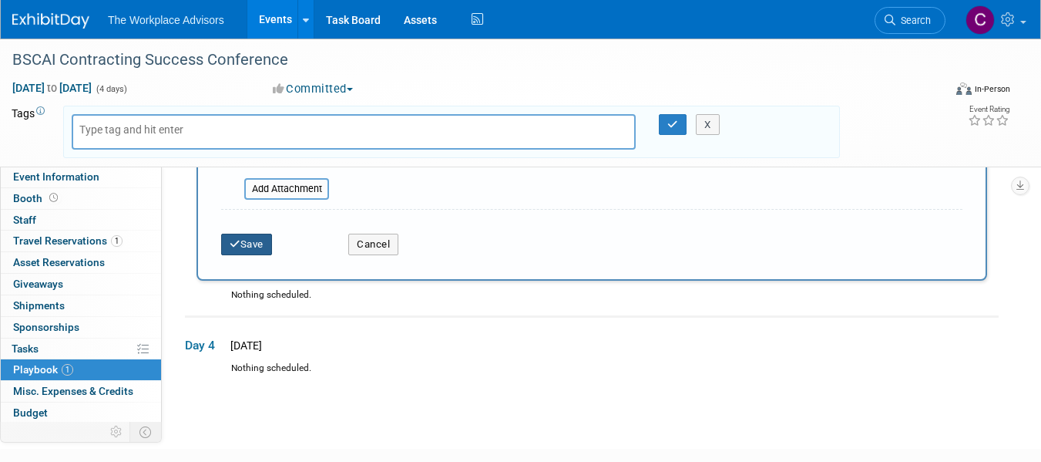
click at [248, 236] on button "Save" at bounding box center [246, 244] width 51 height 22
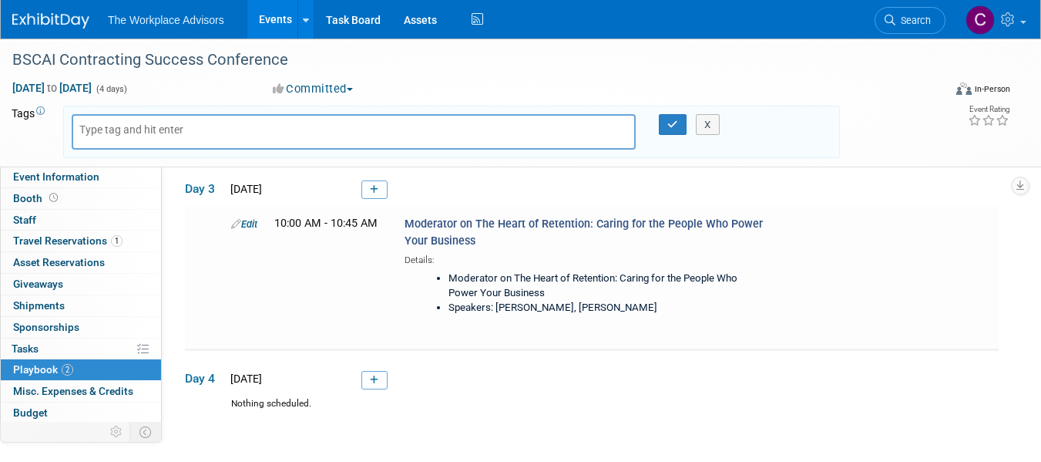
scroll to position [260, 0]
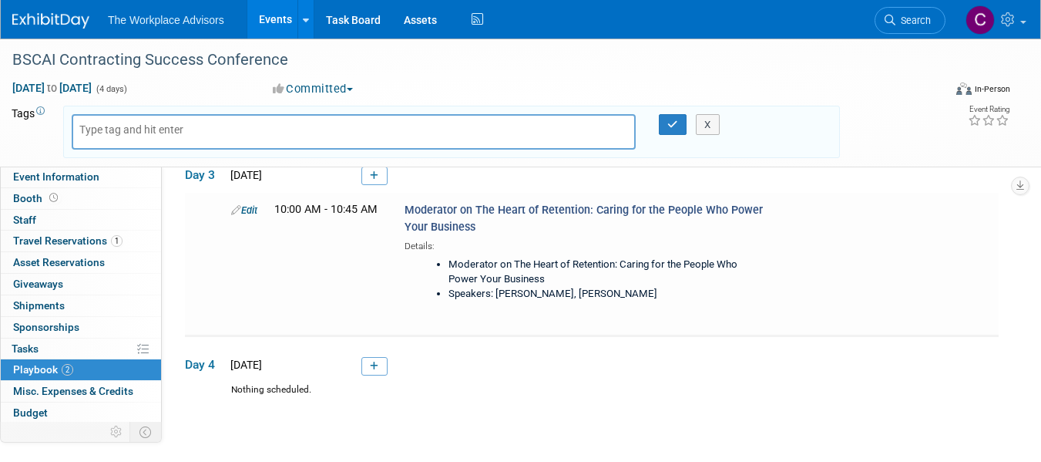
click at [376, 357] on link at bounding box center [374, 366] width 26 height 18
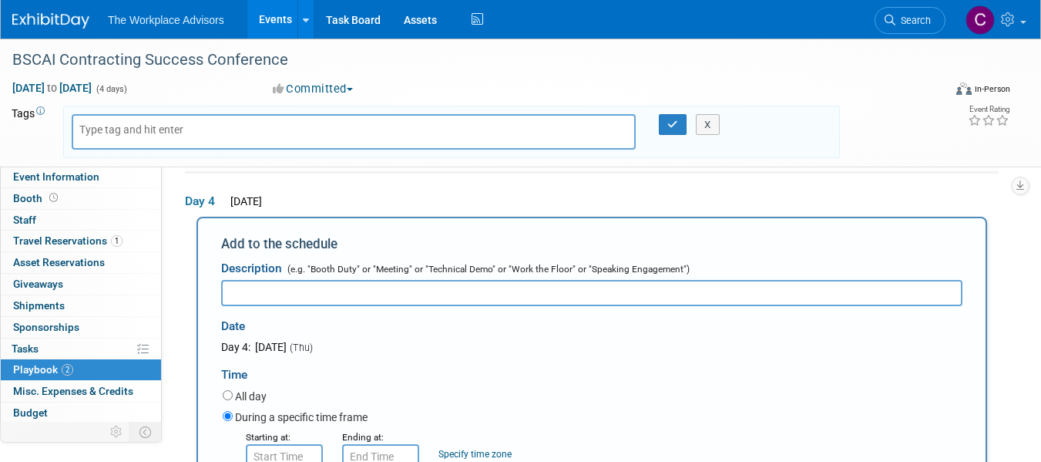
scroll to position [0, 0]
click at [321, 293] on input "text" at bounding box center [591, 293] width 741 height 26
paste input "General [PERSON_NAME] w/ [PERSON_NAME] – [DATE] 11:45 am – 1:00 pm"
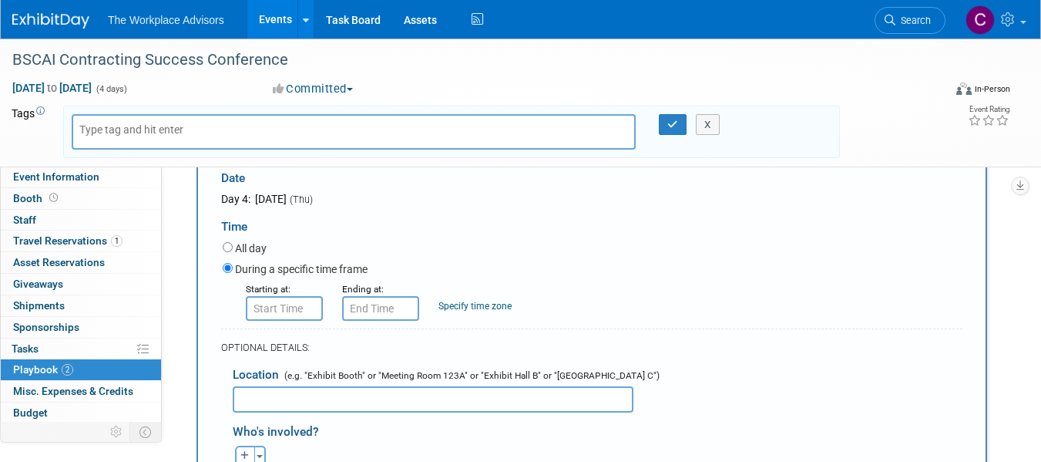
scroll to position [574, 0]
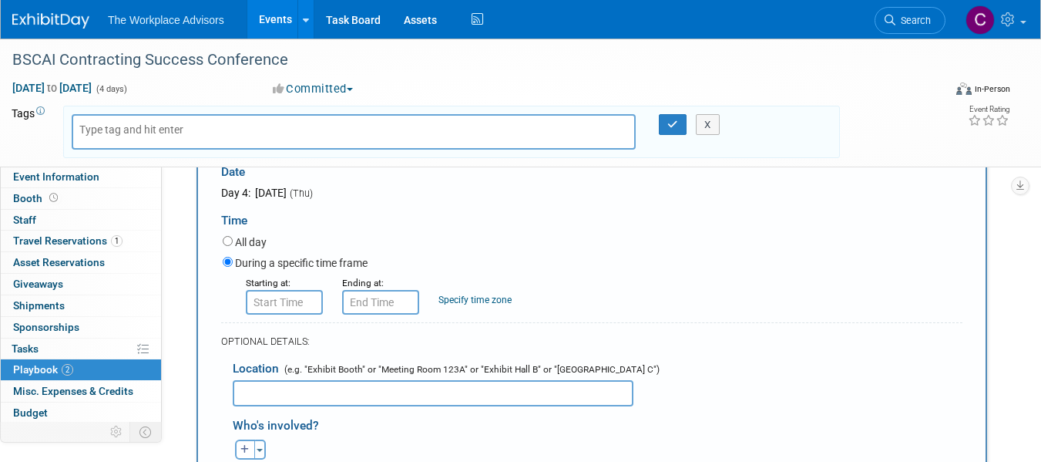
type input "General [PERSON_NAME] w/ [PERSON_NAME] – [DATE] 11:45 am – 1:00 pm"
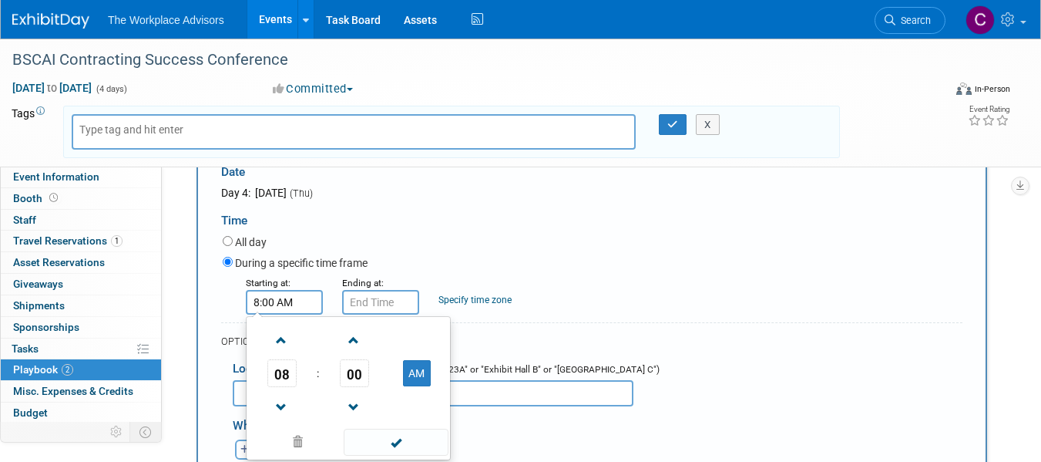
click at [276, 297] on input "8:00 AM" at bounding box center [284, 302] width 77 height 25
click at [283, 341] on span at bounding box center [281, 340] width 27 height 27
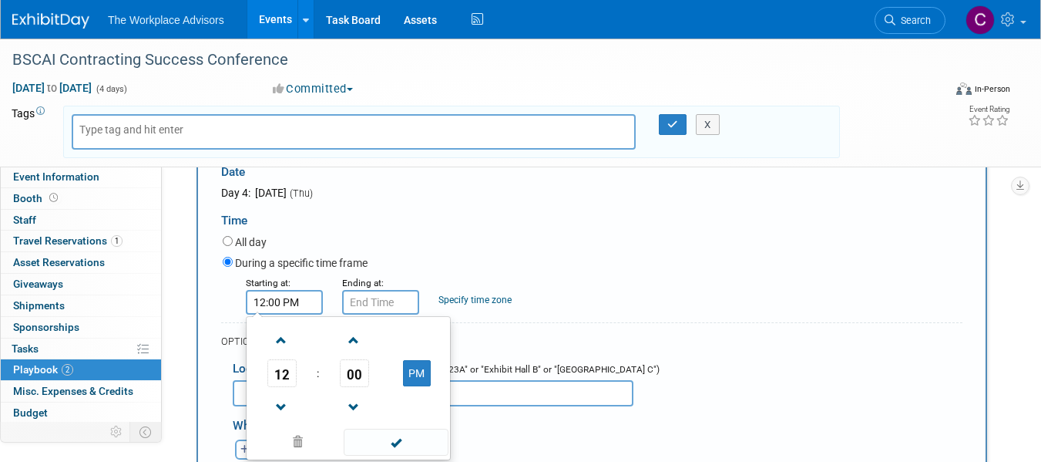
click at [279, 406] on span at bounding box center [281, 407] width 27 height 27
click at [280, 302] on input "11:00 AM" at bounding box center [284, 302] width 77 height 25
type input "11:45 AM"
click at [394, 305] on input "text" at bounding box center [380, 302] width 77 height 25
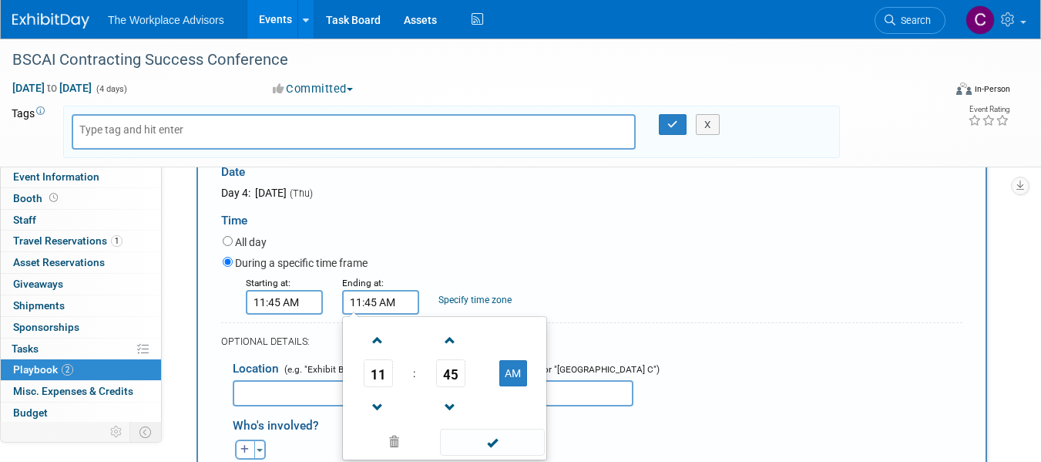
click at [381, 335] on span at bounding box center [377, 340] width 27 height 27
click at [377, 341] on span at bounding box center [377, 340] width 27 height 27
click at [367, 301] on input "1:45 PM" at bounding box center [380, 302] width 77 height 25
type input "1:005 PM"
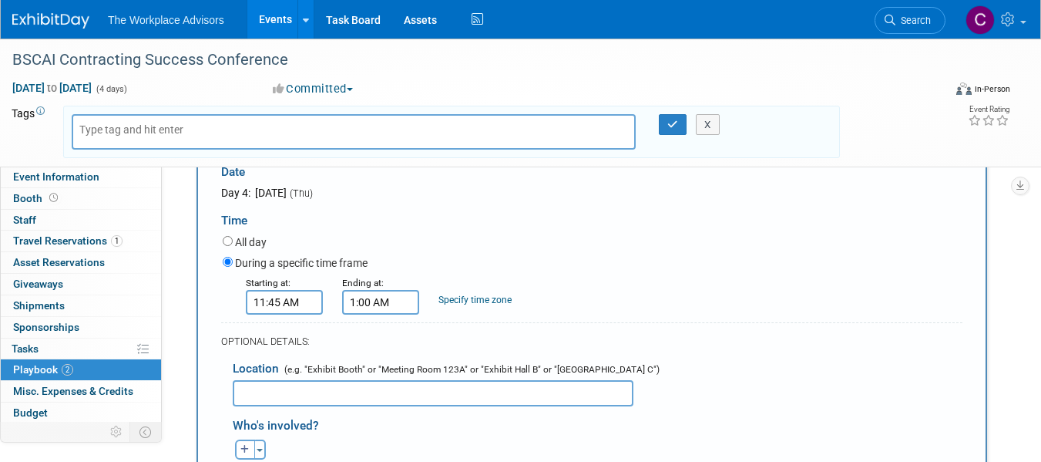
click at [723, 272] on div "During a specific time frame" at bounding box center [593, 263] width 740 height 21
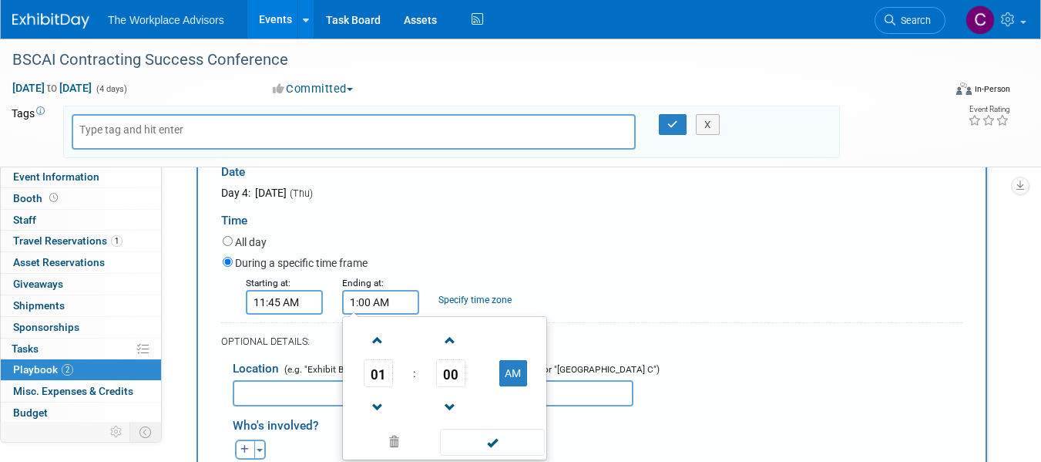
click at [389, 304] on input "1:00 AM" at bounding box center [380, 302] width 77 height 25
click at [515, 373] on button "AM" at bounding box center [513, 373] width 28 height 26
type input "1:00 PM"
click at [787, 305] on div "Starting at: 11:45 AM Ending at: 1:00 PM 01 : 00 PM 12 01 02 03 04 05 06 07 08 …" at bounding box center [592, 294] width 763 height 40
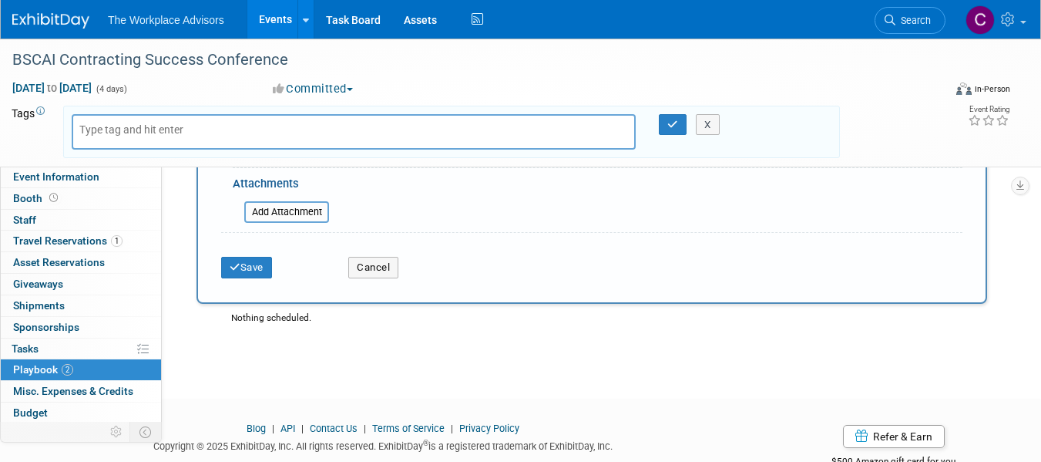
scroll to position [1036, 0]
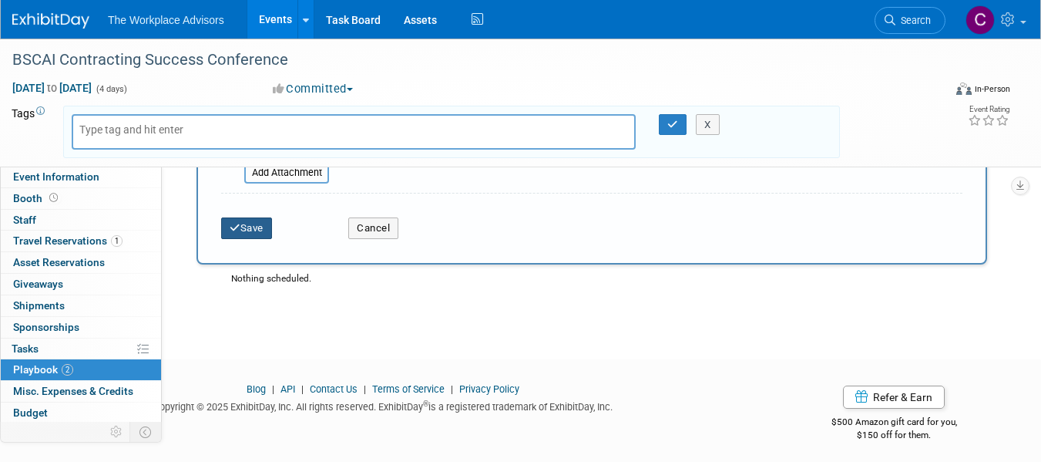
click at [260, 221] on button "Save" at bounding box center [246, 228] width 51 height 22
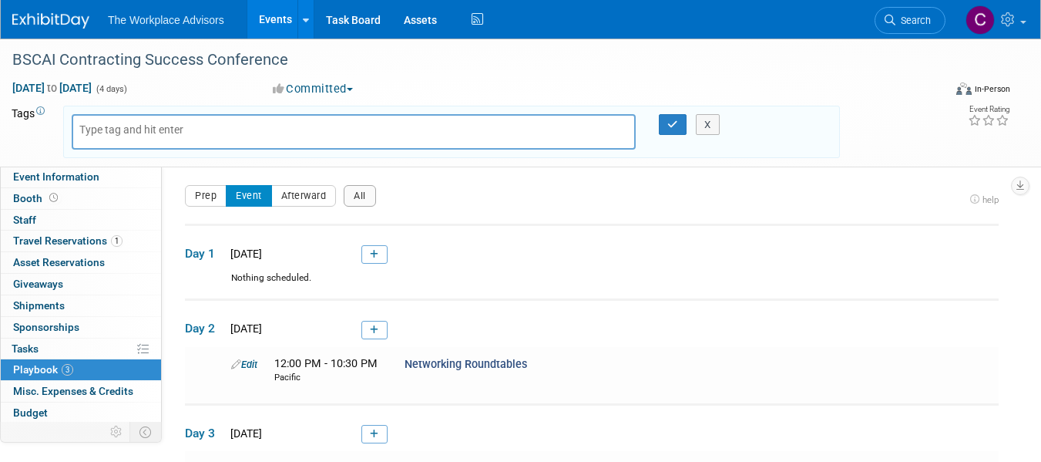
scroll to position [0, 0]
